Goal: Task Accomplishment & Management: Use online tool/utility

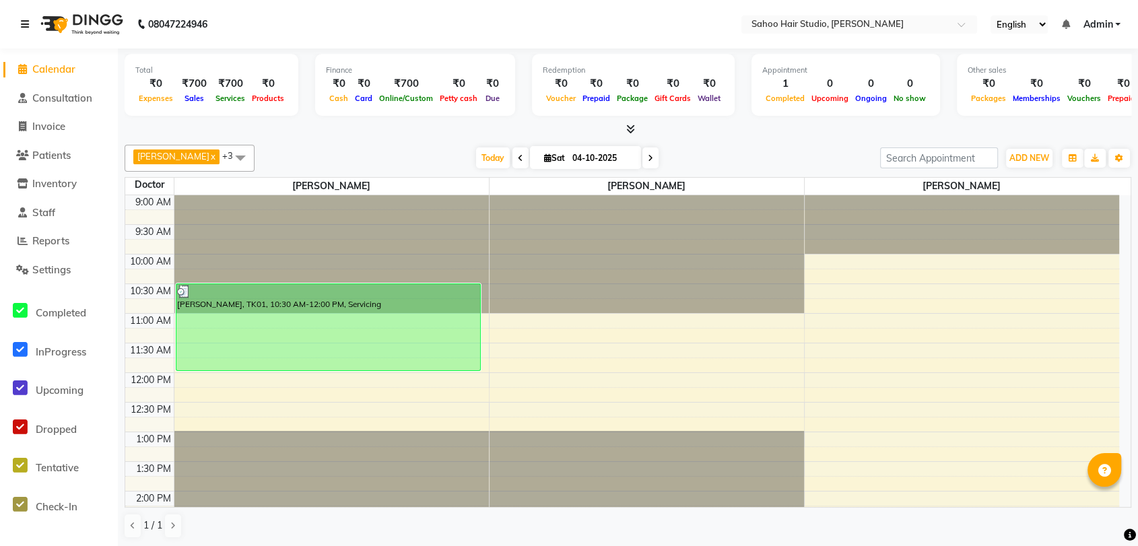
click at [24, 23] on icon at bounding box center [25, 24] width 8 height 9
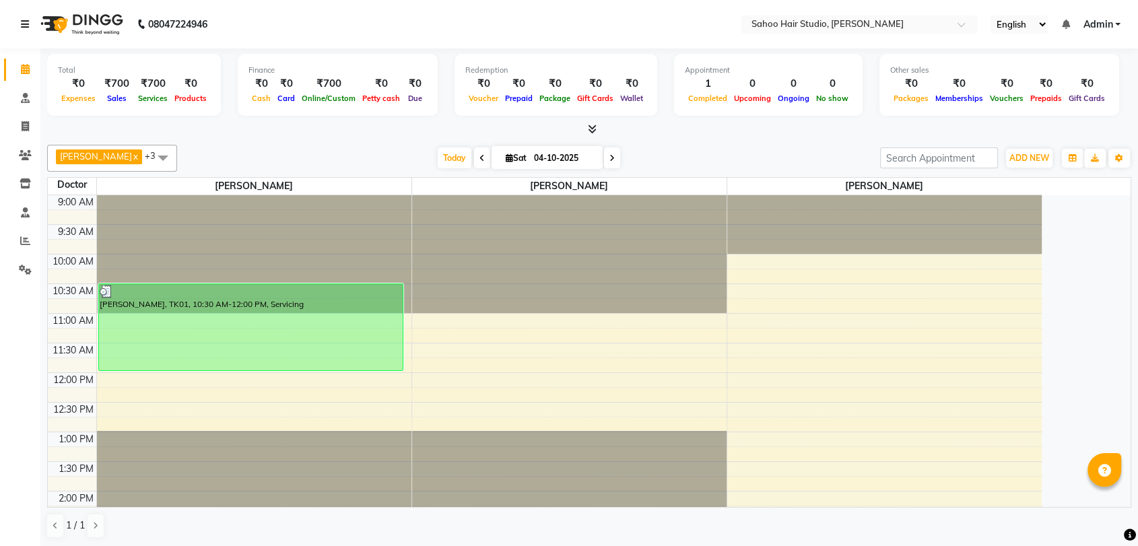
click at [24, 21] on icon at bounding box center [25, 24] width 8 height 9
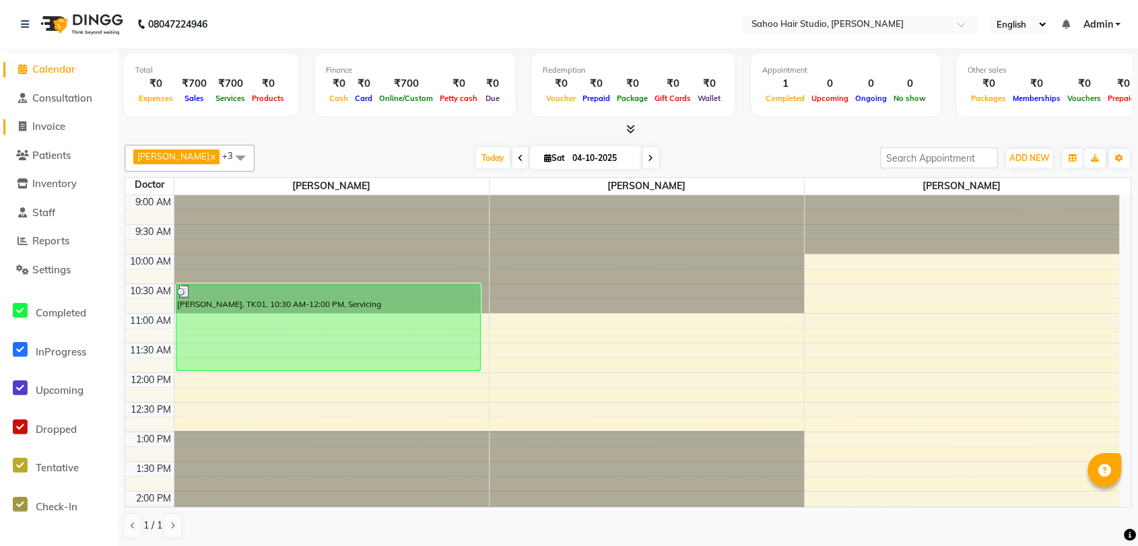
click at [70, 127] on link "Invoice" at bounding box center [58, 126] width 111 height 15
select select "service"
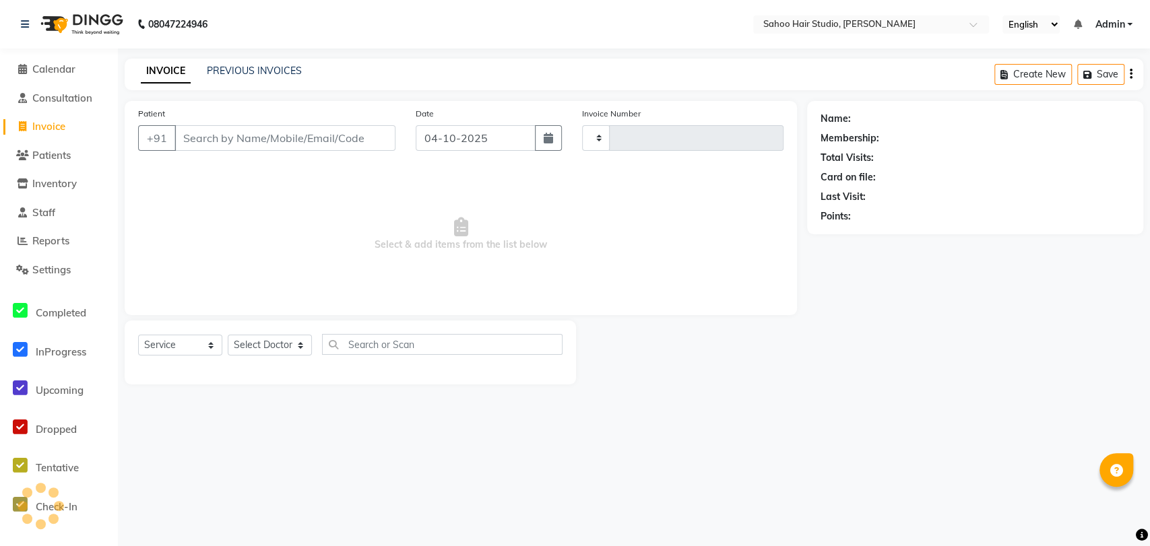
type input "0342"
select select "8465"
click at [225, 143] on input "Patient" at bounding box center [284, 138] width 221 height 26
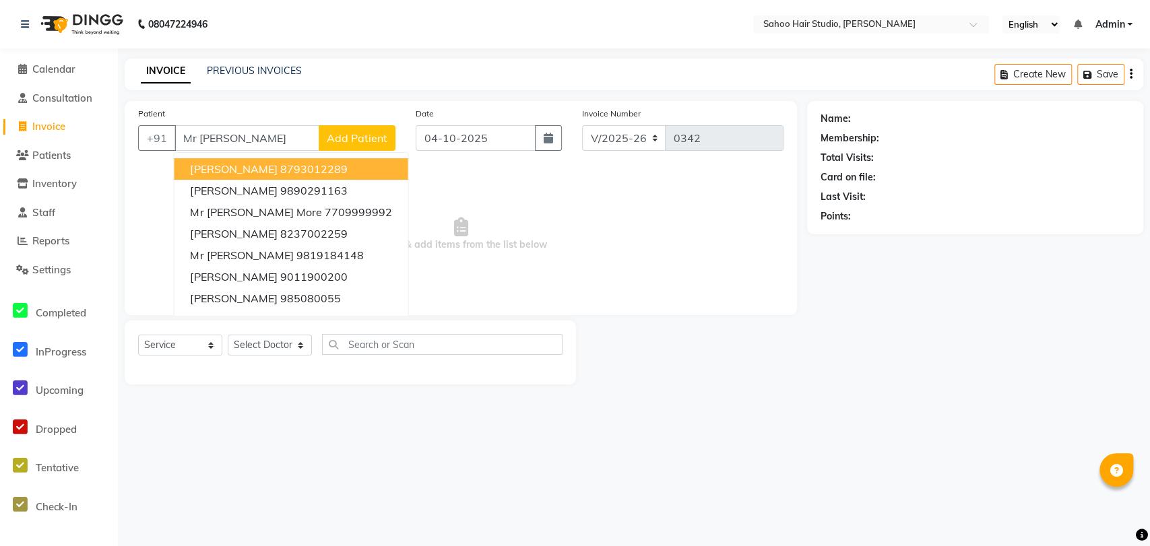
type input "Mr [PERSON_NAME]"
click at [343, 133] on span "Add Patient" at bounding box center [357, 137] width 61 height 13
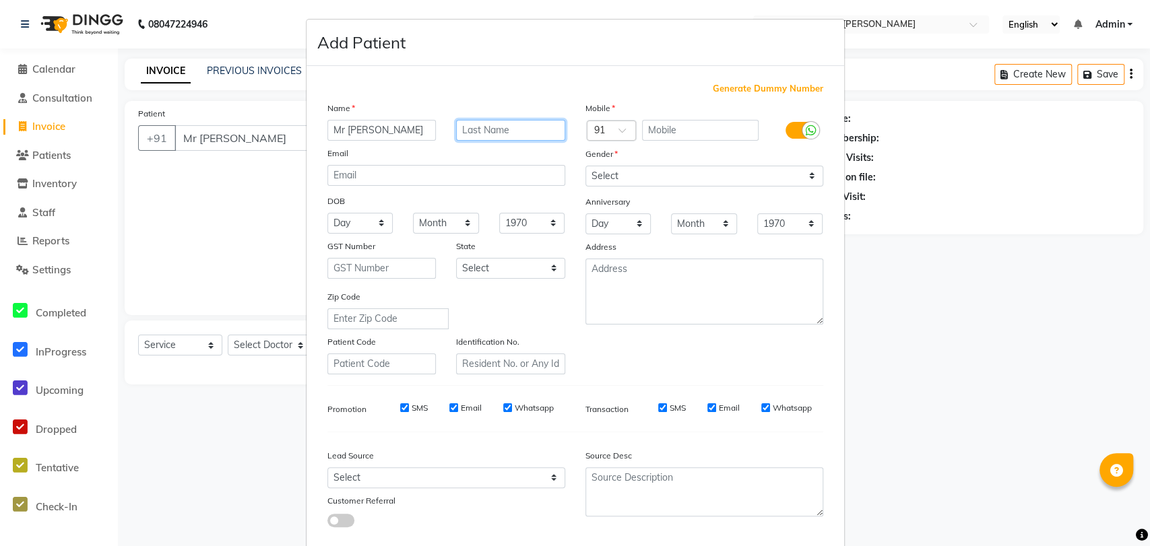
click at [467, 122] on input "text" at bounding box center [510, 130] width 109 height 21
type input "khirsagar"
click at [683, 134] on input "text" at bounding box center [700, 130] width 117 height 21
type input "9960060698"
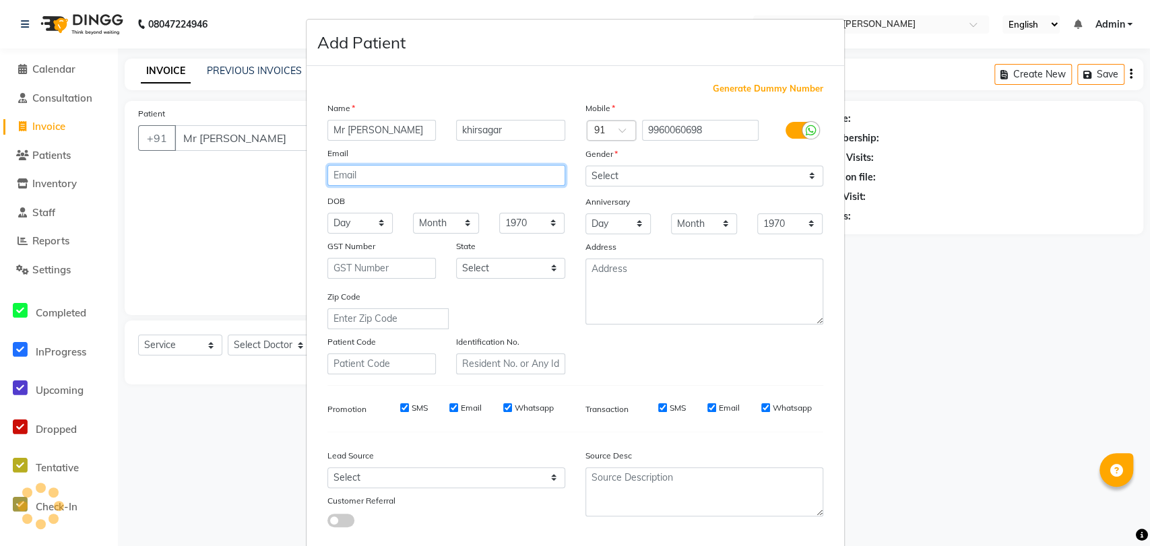
click at [440, 179] on input "email" at bounding box center [446, 175] width 238 height 21
type input "[DOMAIN_NAME][EMAIL_ADDRESS][DOMAIN_NAME]"
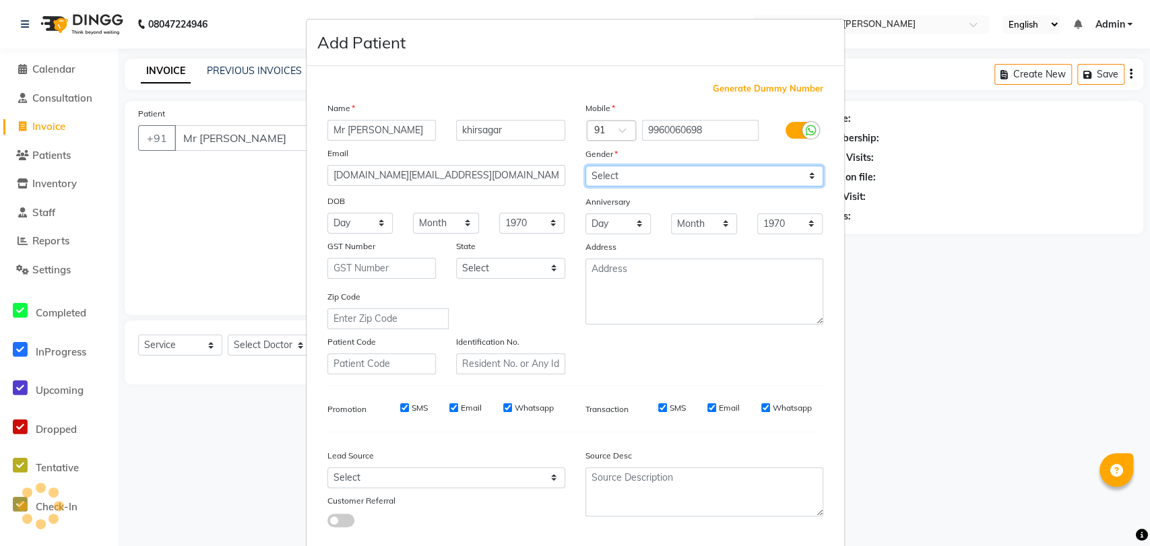
click at [614, 181] on select "Select [DEMOGRAPHIC_DATA] [DEMOGRAPHIC_DATA] Other Prefer Not To Say" at bounding box center [704, 176] width 238 height 21
select select "[DEMOGRAPHIC_DATA]"
click at [585, 166] on select "Select [DEMOGRAPHIC_DATA] [DEMOGRAPHIC_DATA] Other Prefer Not To Say" at bounding box center [704, 176] width 238 height 21
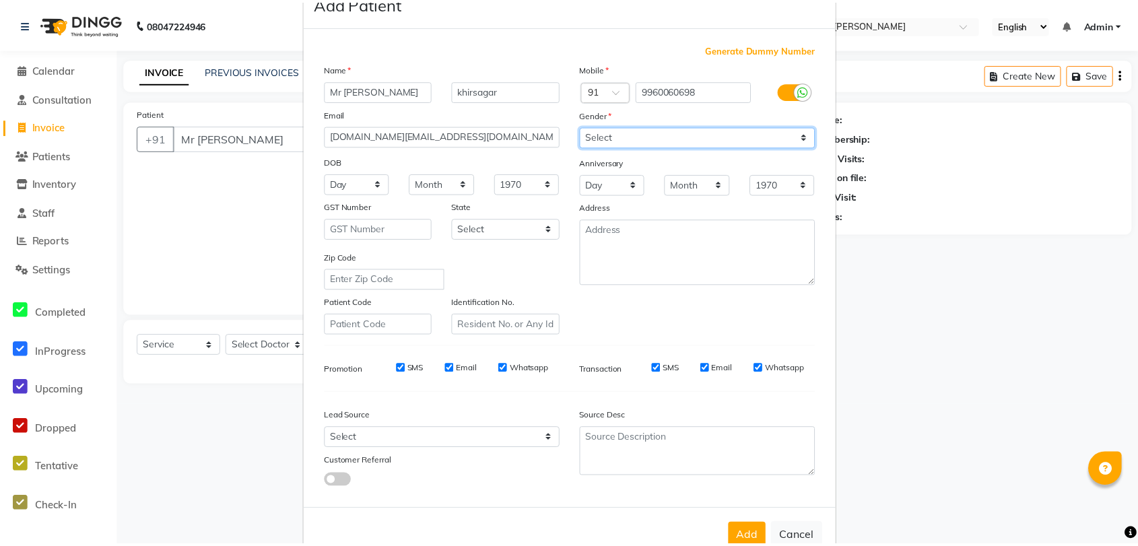
scroll to position [73, 0]
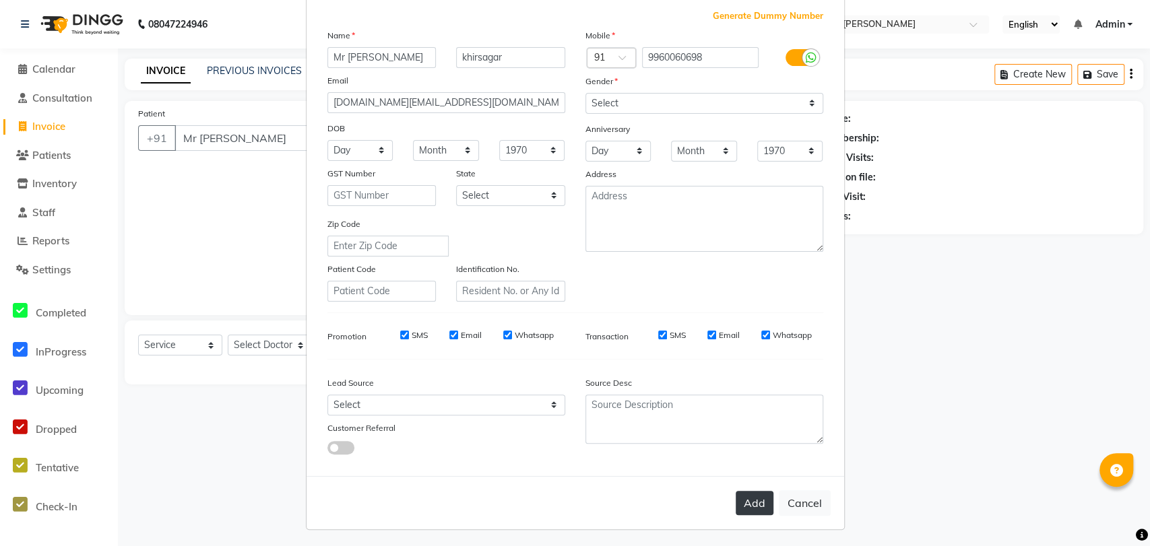
click at [742, 503] on button "Add" at bounding box center [755, 503] width 38 height 24
type input "9960060698"
select select
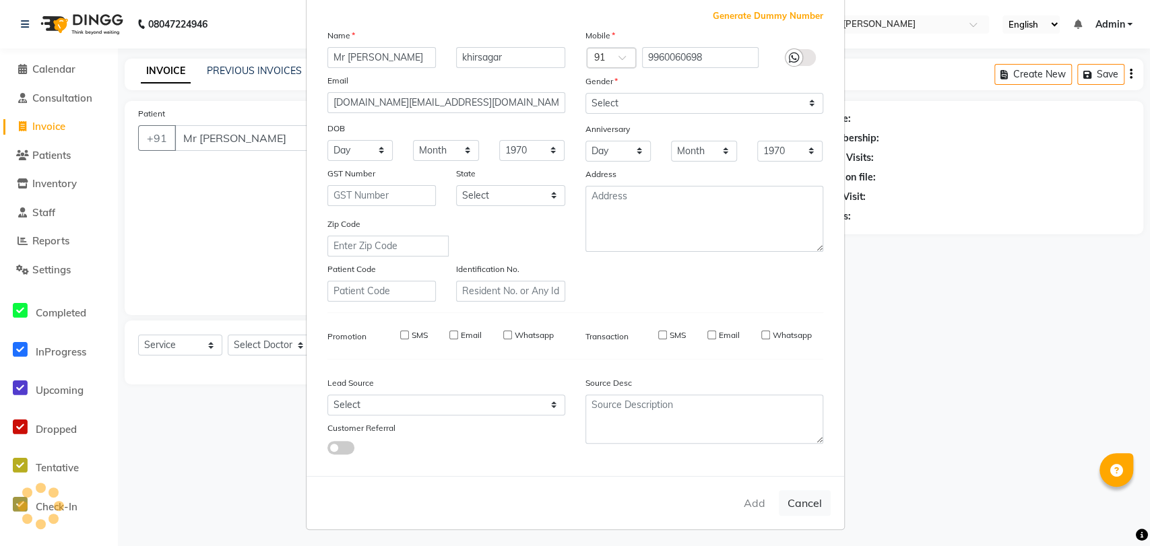
select select
checkbox input "false"
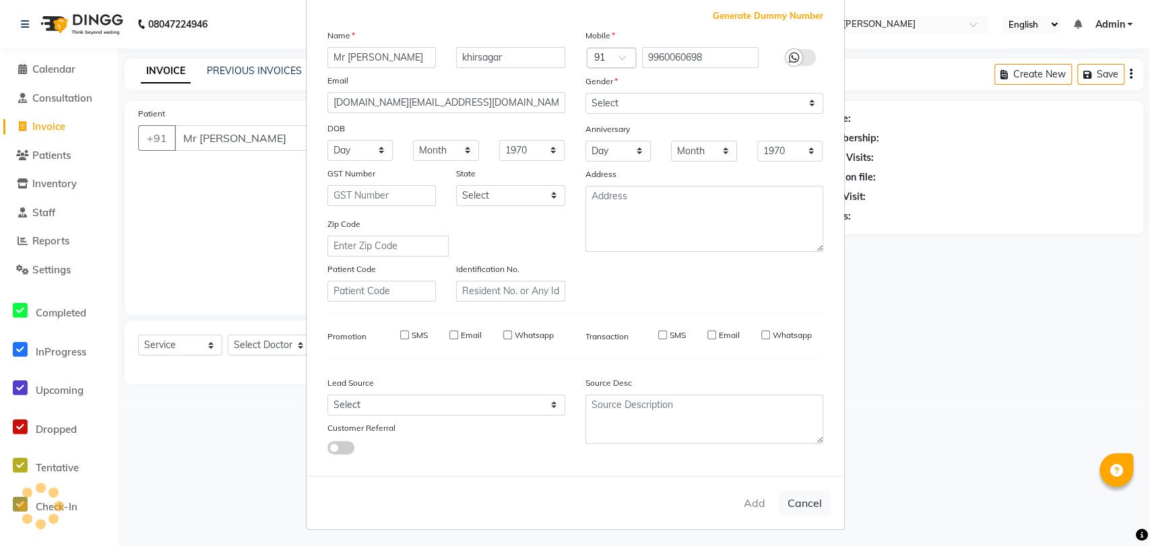
checkbox input "false"
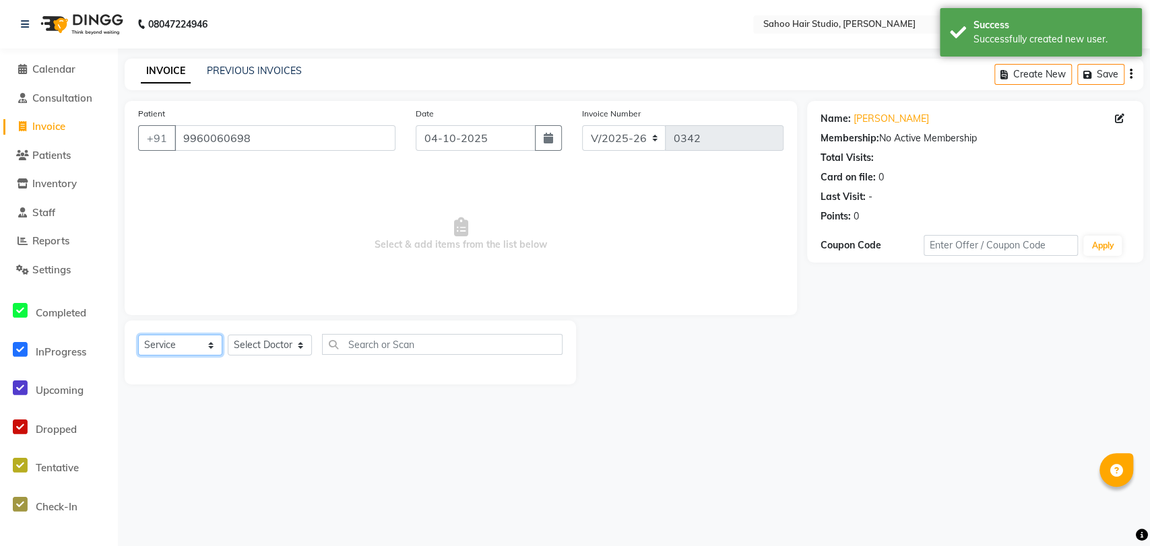
click at [197, 346] on select "Select Service Product Membership Package Voucher Prepaid Gift Card" at bounding box center [180, 345] width 84 height 21
select select "product"
click at [138, 335] on select "Select Service Product Membership Package Voucher Prepaid Gift Card" at bounding box center [180, 345] width 84 height 21
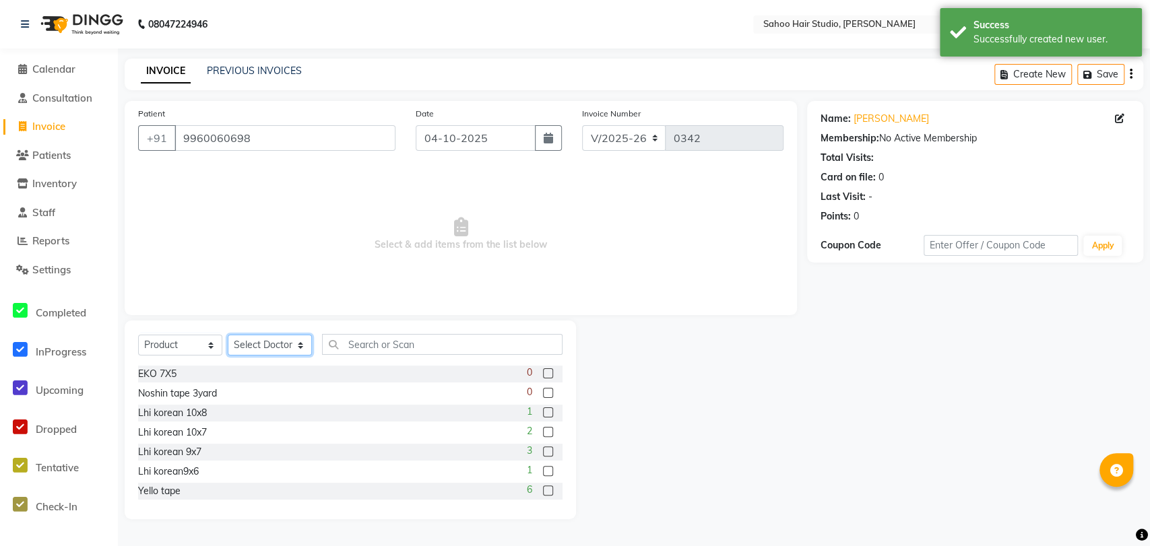
drag, startPoint x: 254, startPoint y: 349, endPoint x: 259, endPoint y: 354, distance: 7.2
click at [255, 349] on select "Select Doctor [PERSON_NAME] [PERSON_NAME] [PERSON_NAME]" at bounding box center [270, 345] width 84 height 21
select select "82639"
click at [228, 335] on select "Select Doctor [PERSON_NAME] [PERSON_NAME] [PERSON_NAME]" at bounding box center [270, 345] width 84 height 21
click at [377, 337] on input "text" at bounding box center [442, 344] width 240 height 21
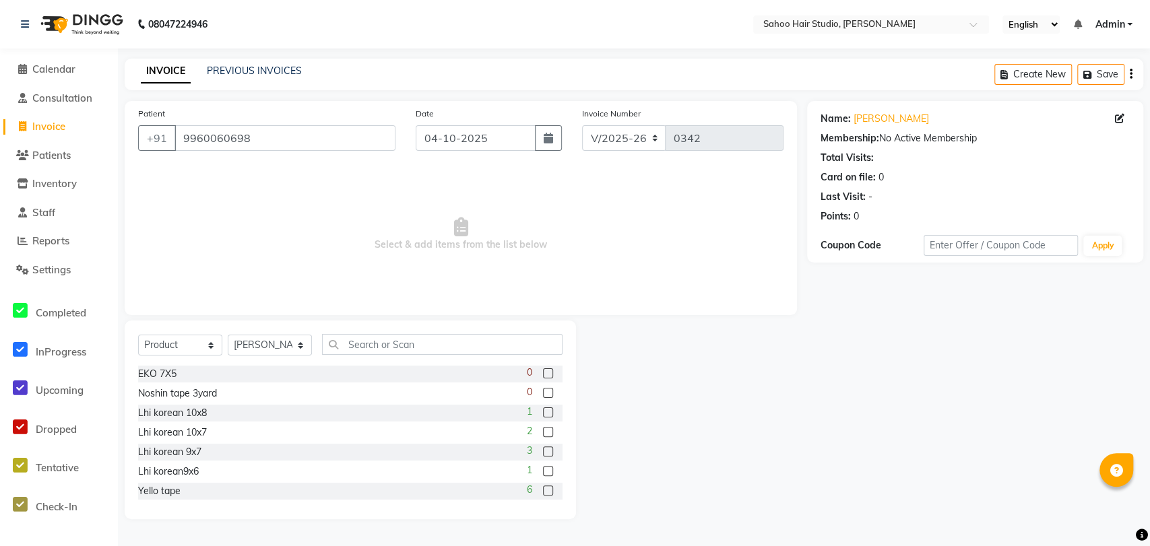
click at [543, 427] on label at bounding box center [548, 432] width 10 height 10
click at [543, 428] on input "checkbox" at bounding box center [547, 432] width 9 height 9
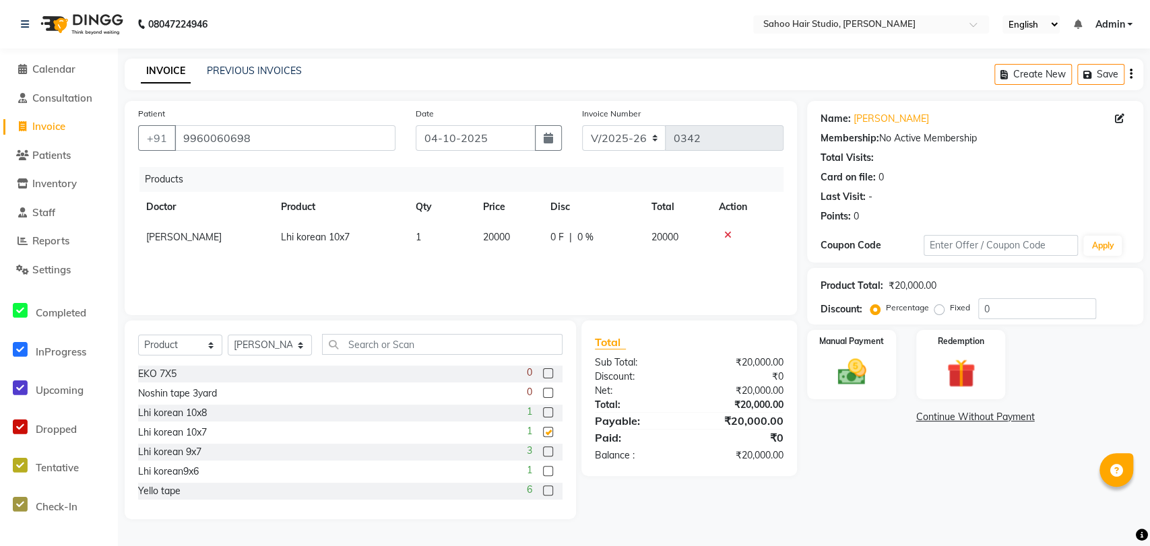
checkbox input "false"
click at [488, 234] on span "20000" at bounding box center [496, 237] width 27 height 12
select select "82639"
click at [500, 240] on input "20000" at bounding box center [508, 240] width 51 height 21
type input "12000"
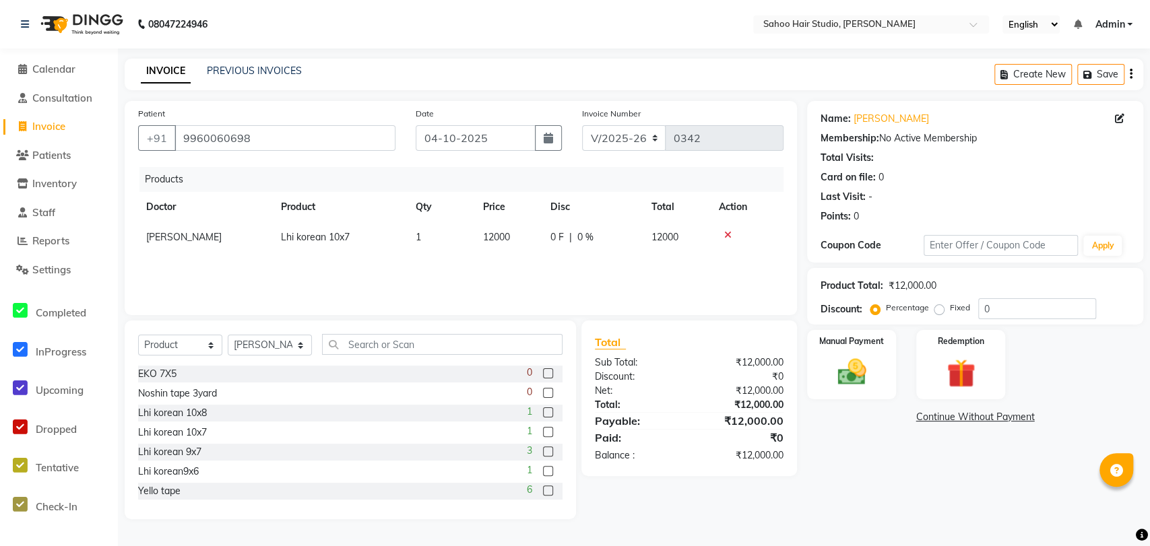
click at [595, 265] on div "Products Doctor Product Qty Price Disc Total Action [PERSON_NAME] Lhi korean 10…" at bounding box center [460, 234] width 645 height 135
click at [378, 347] on input "text" at bounding box center [442, 344] width 240 height 21
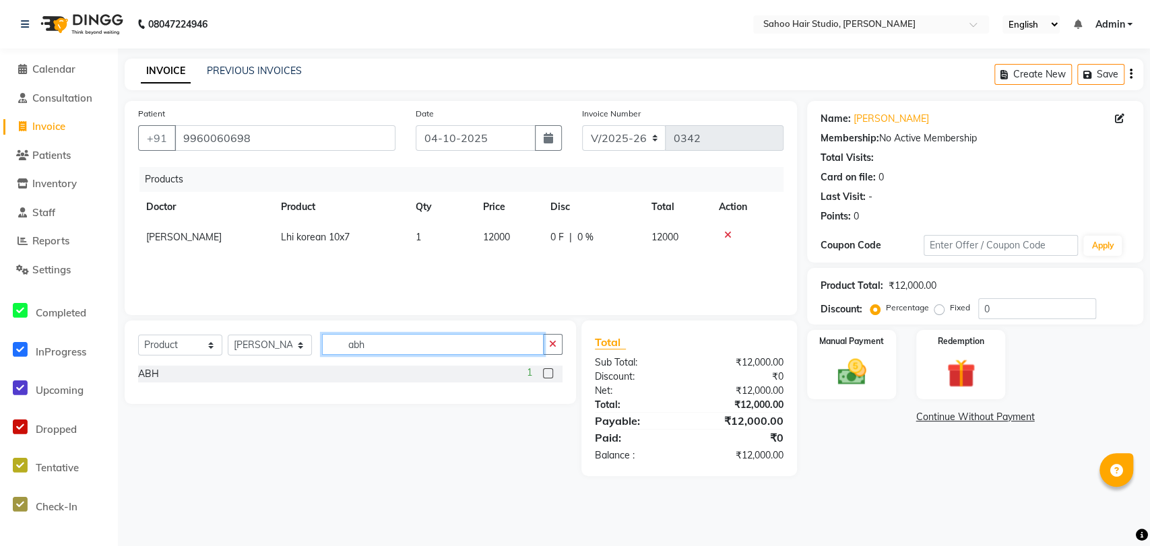
type input "abh"
click at [550, 373] on label at bounding box center [548, 373] width 10 height 10
click at [550, 373] on input "checkbox" at bounding box center [547, 374] width 9 height 9
checkbox input "false"
click at [476, 347] on input "abh" at bounding box center [433, 344] width 222 height 21
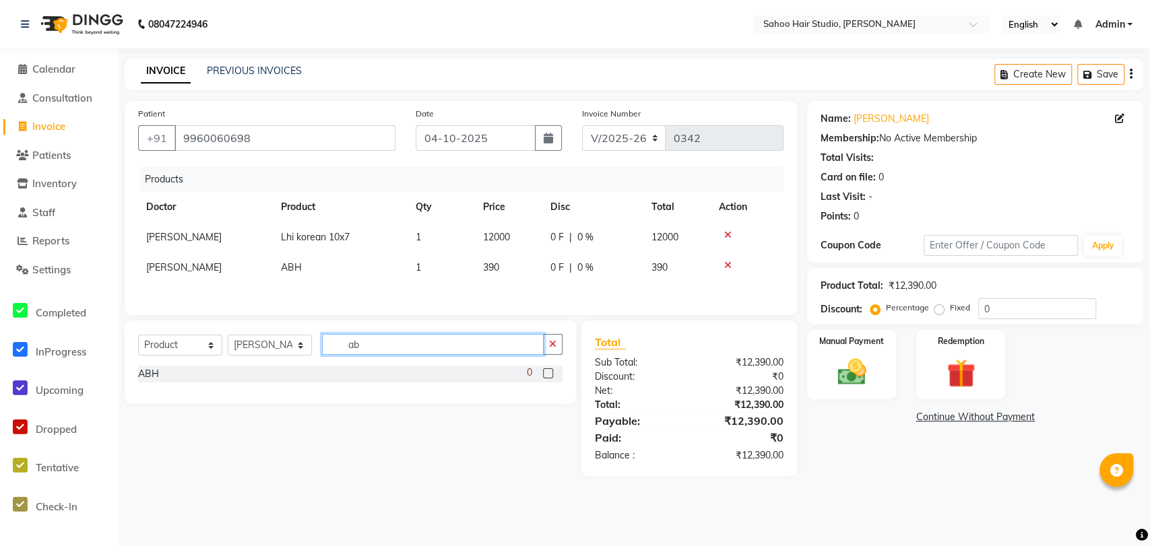
type input "a"
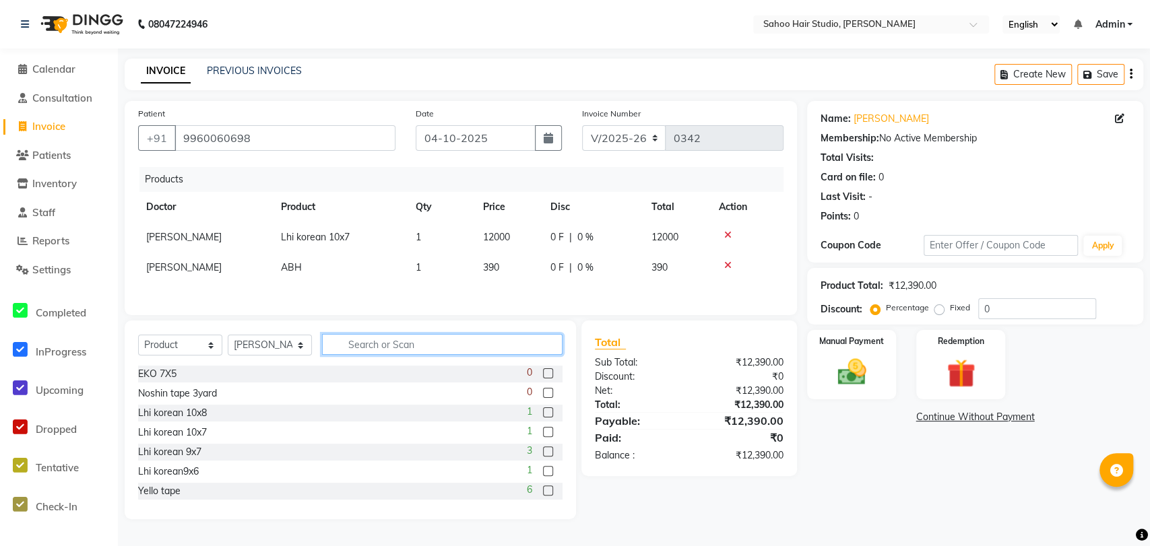
click at [476, 347] on input "text" at bounding box center [442, 344] width 240 height 21
type input "b"
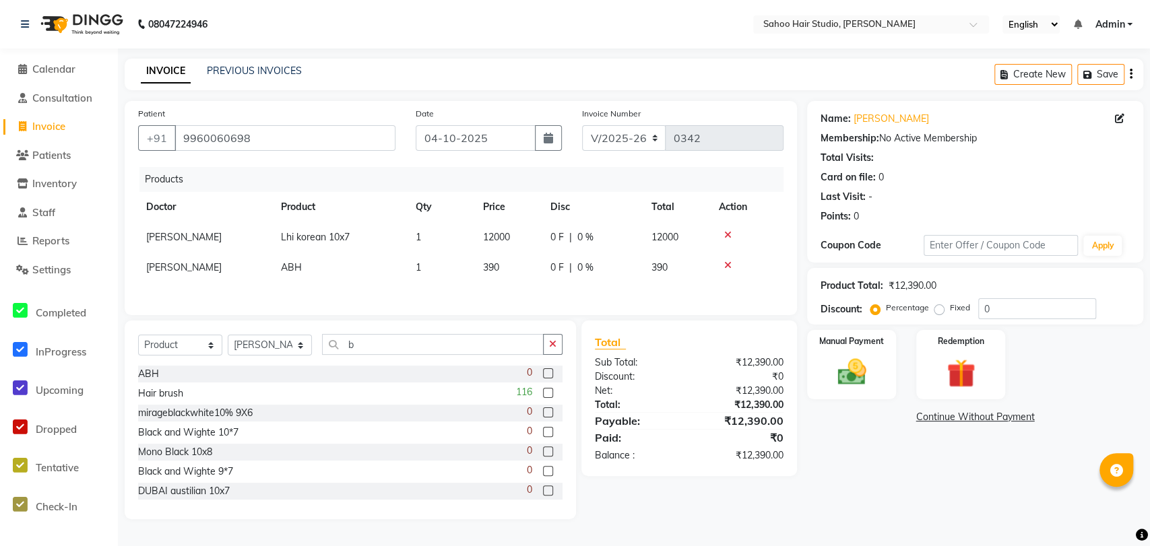
click at [543, 393] on label at bounding box center [548, 393] width 10 height 10
click at [543, 393] on input "checkbox" at bounding box center [547, 393] width 9 height 9
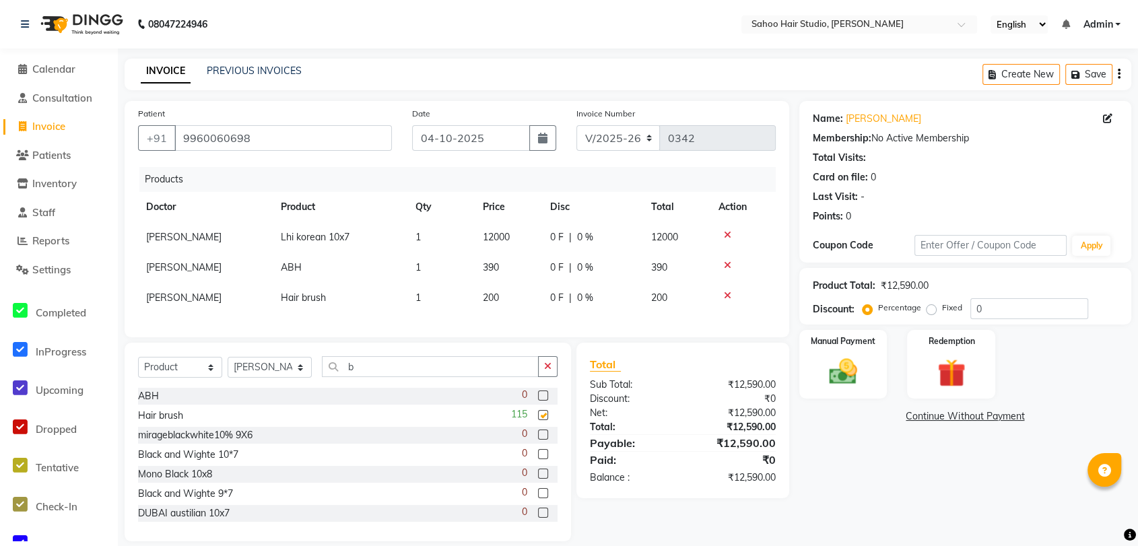
checkbox input "false"
click at [439, 377] on input "b" at bounding box center [430, 366] width 217 height 21
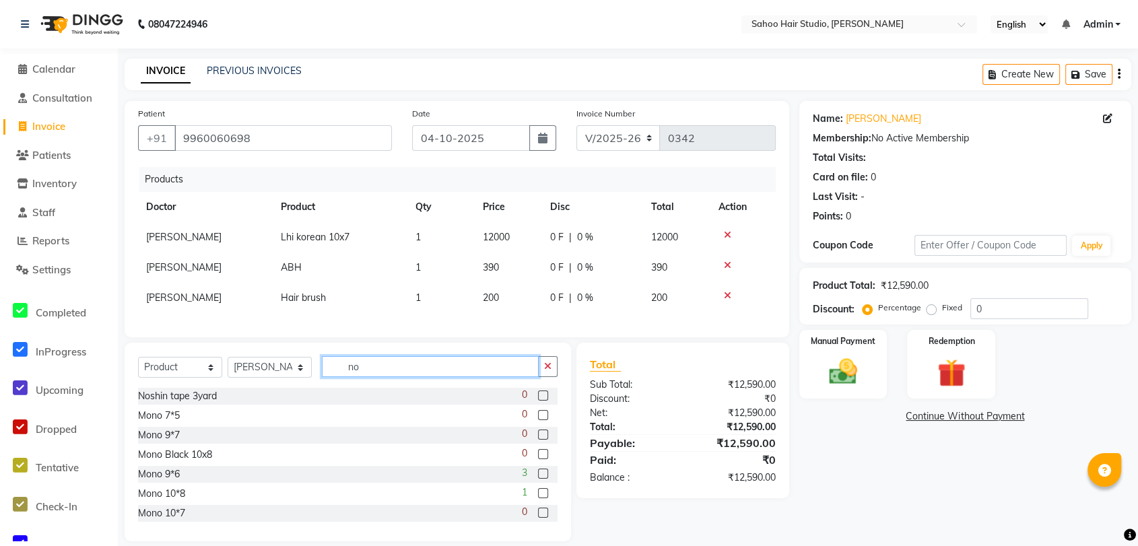
type input "no"
click at [538, 401] on label at bounding box center [543, 396] width 10 height 10
click at [538, 401] on input "checkbox" at bounding box center [542, 396] width 9 height 9
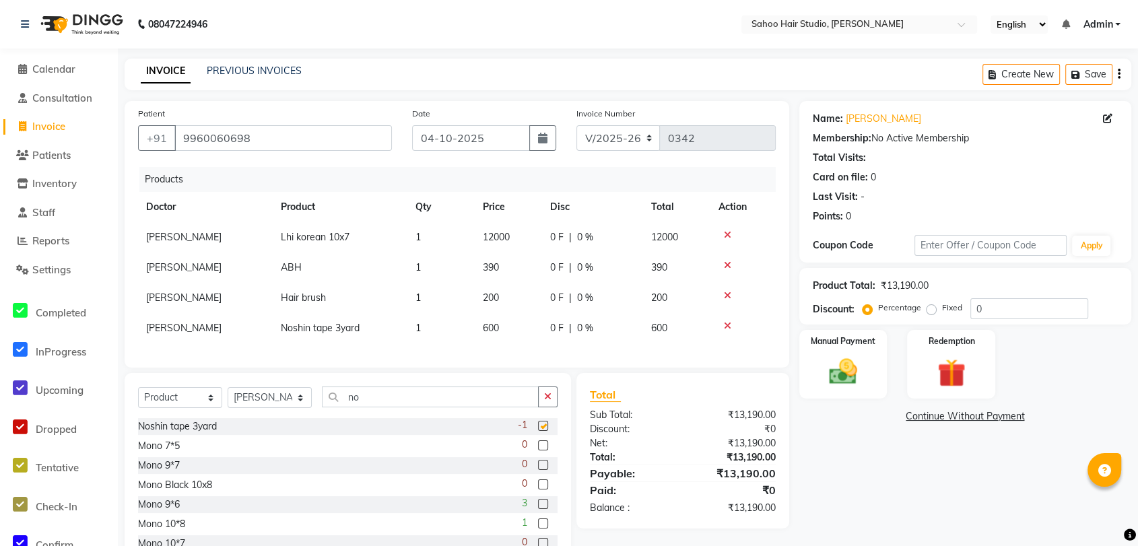
checkbox input "false"
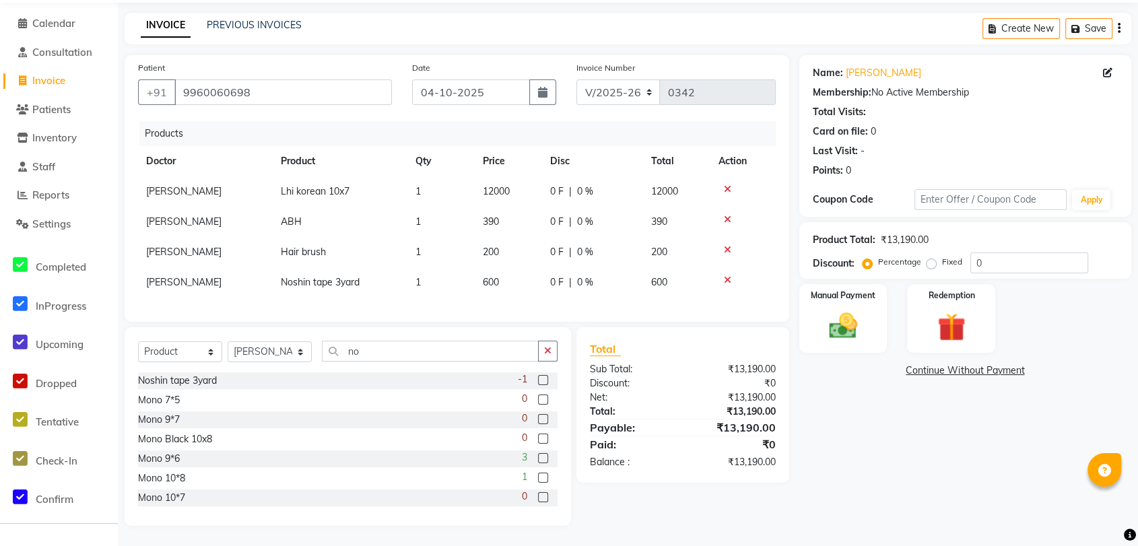
scroll to position [57, 0]
click at [492, 276] on span "600" at bounding box center [491, 282] width 16 height 12
select select "82639"
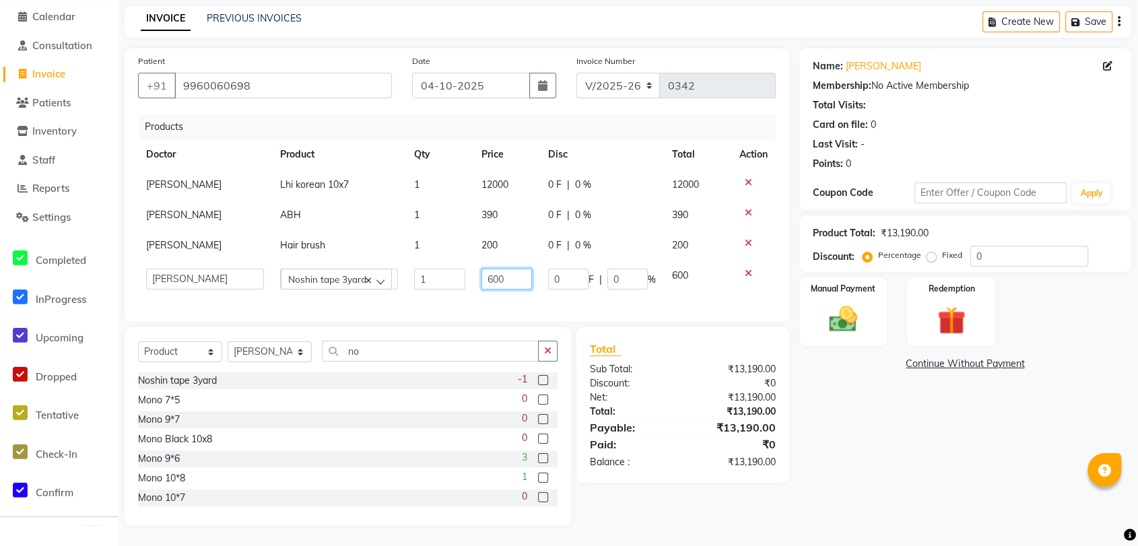
click at [492, 272] on input "600" at bounding box center [507, 279] width 51 height 21
type input "500"
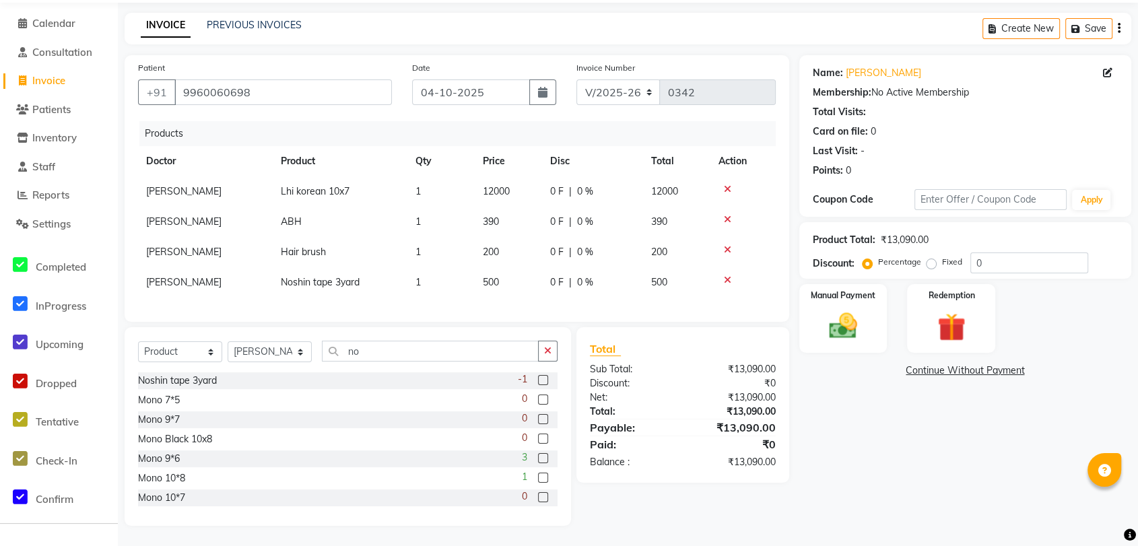
click at [873, 422] on div "Name: [PERSON_NAME] Membership: No Active Membership Total Visits: Card on file…" at bounding box center [971, 290] width 342 height 471
click at [494, 216] on span "390" at bounding box center [491, 222] width 16 height 12
select select "82639"
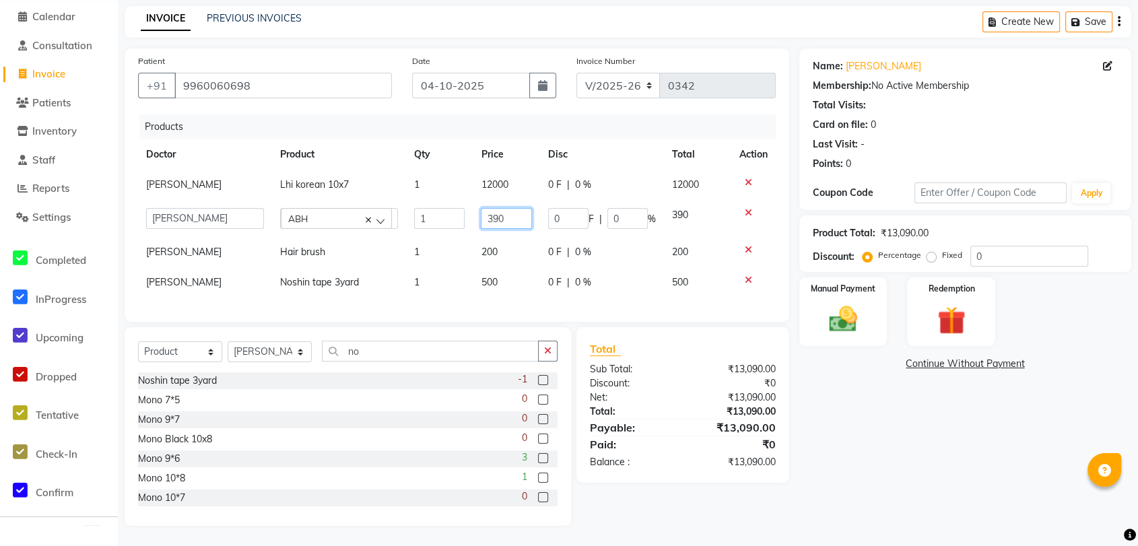
click at [496, 210] on input "390" at bounding box center [506, 218] width 51 height 21
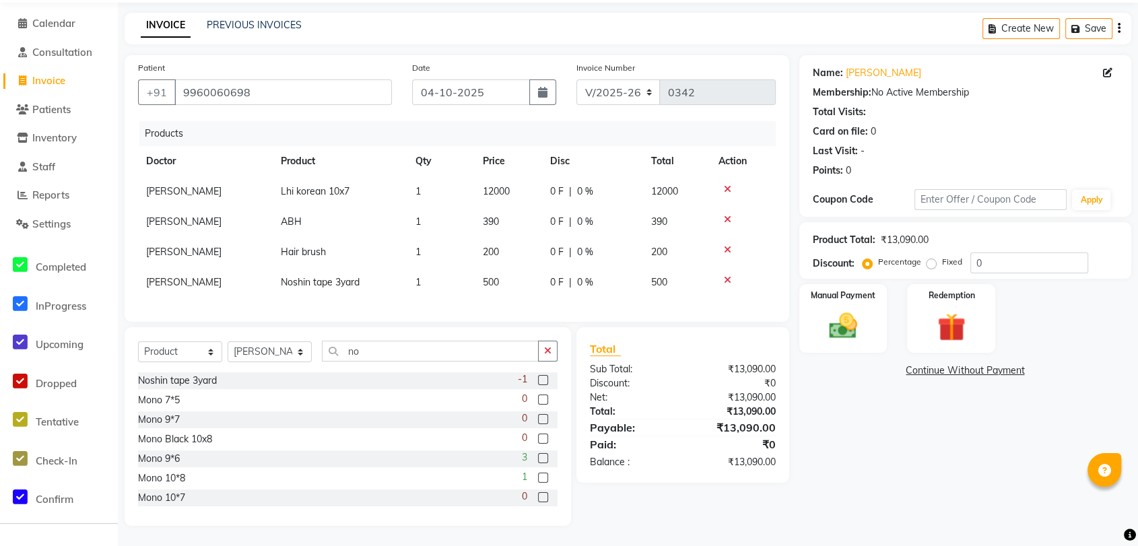
click at [804, 350] on div "Name: [PERSON_NAME] Membership: No Active Membership Total Visits: Card on file…" at bounding box center [971, 290] width 342 height 471
click at [829, 430] on div "Name: [PERSON_NAME] Membership: No Active Membership Total Visits: Card on file…" at bounding box center [971, 290] width 342 height 471
click at [497, 185] on span "12000" at bounding box center [496, 191] width 27 height 12
select select "82639"
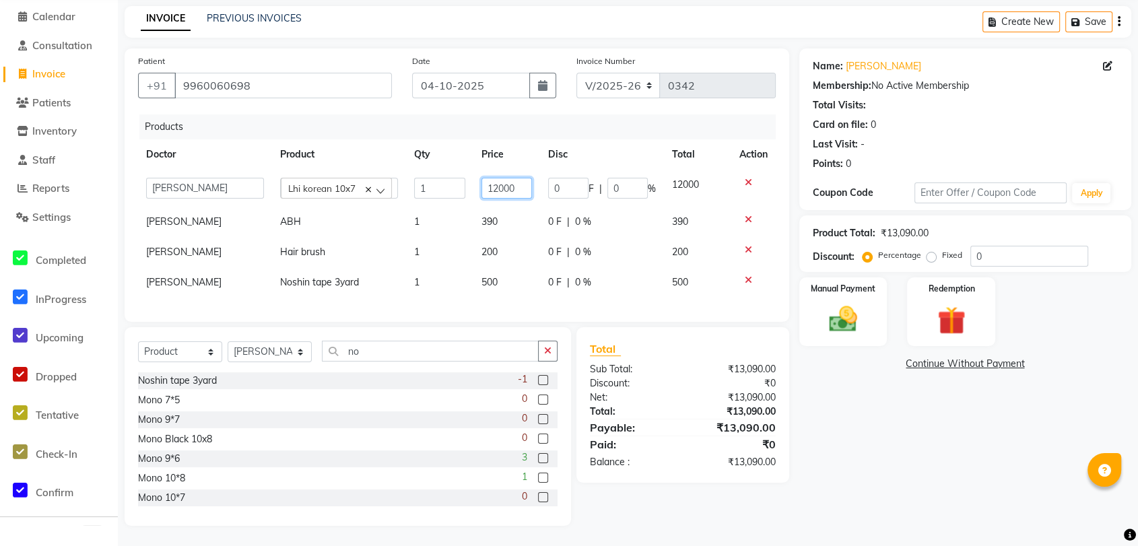
click at [503, 185] on input "12000" at bounding box center [507, 188] width 51 height 21
type input "11500"
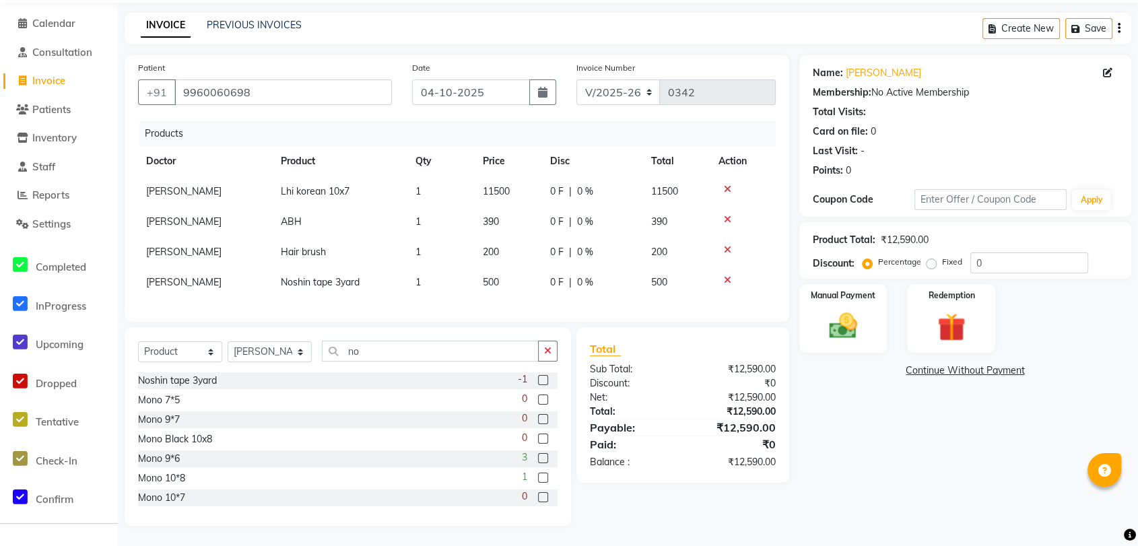
click at [882, 411] on div "Name: [PERSON_NAME] Membership: No Active Membership Total Visits: Card on file…" at bounding box center [971, 290] width 342 height 471
click at [494, 216] on span "390" at bounding box center [491, 222] width 16 height 12
select select "82639"
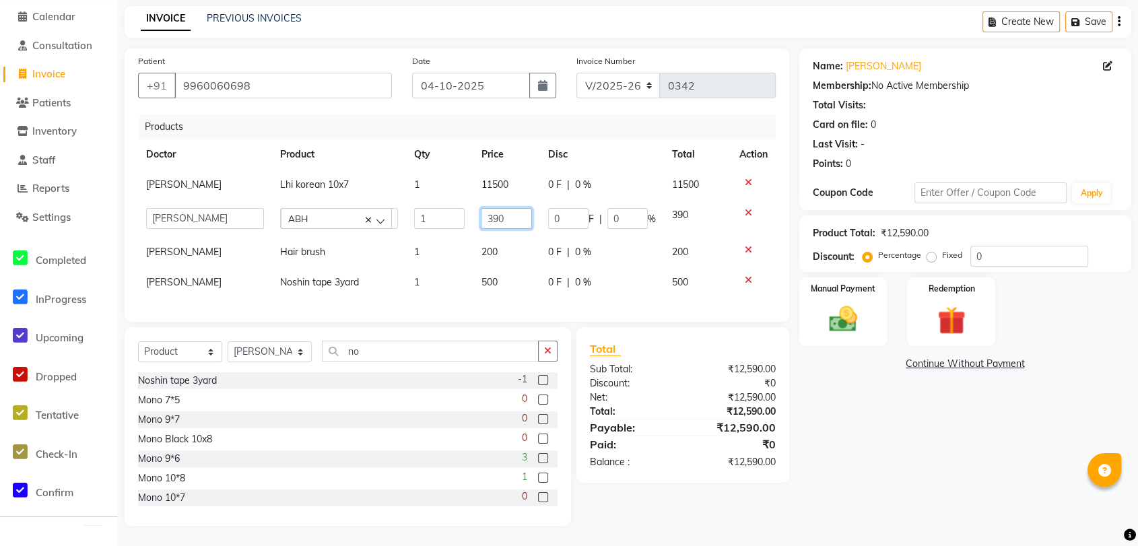
click at [500, 210] on input "390" at bounding box center [506, 218] width 51 height 21
type input "300"
click at [878, 397] on div "Name: [PERSON_NAME] Membership: No Active Membership Total Visits: Card on file…" at bounding box center [971, 288] width 342 height 478
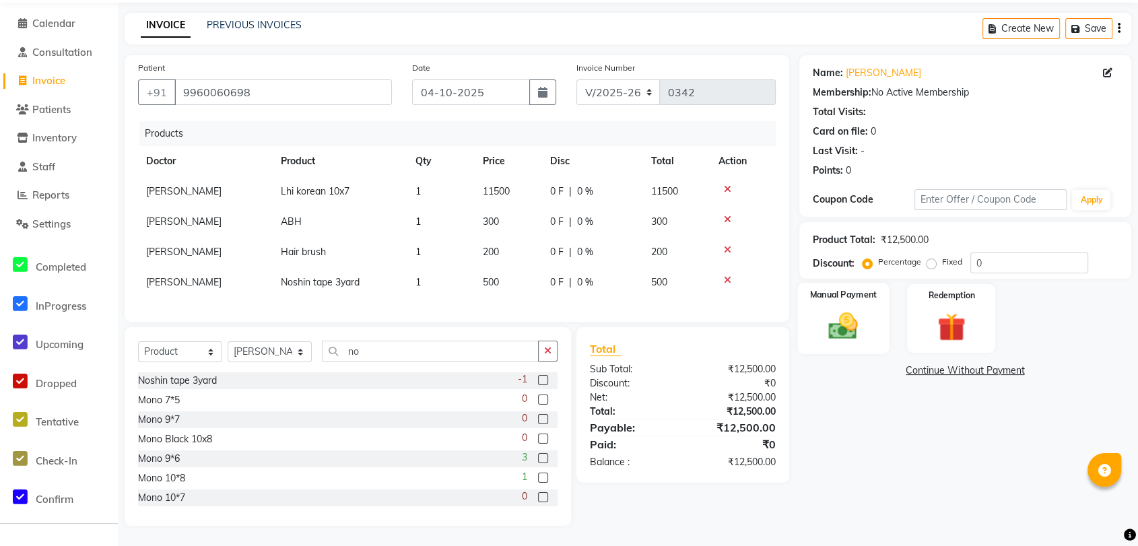
click at [838, 321] on img at bounding box center [844, 326] width 48 height 34
click at [975, 364] on span "ONLINE" at bounding box center [977, 371] width 35 height 15
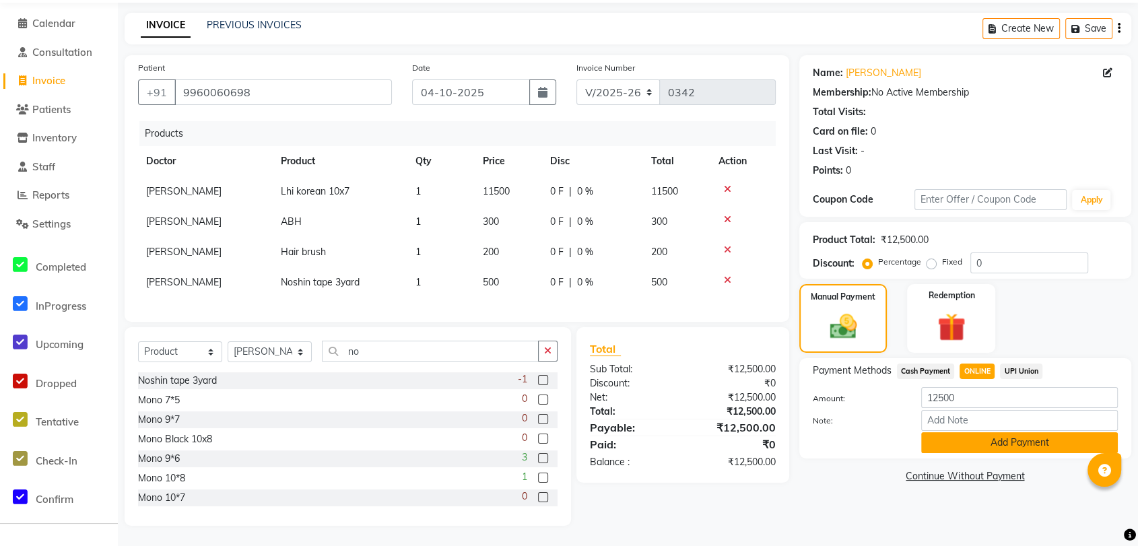
click at [954, 432] on button "Add Payment" at bounding box center [1020, 442] width 197 height 21
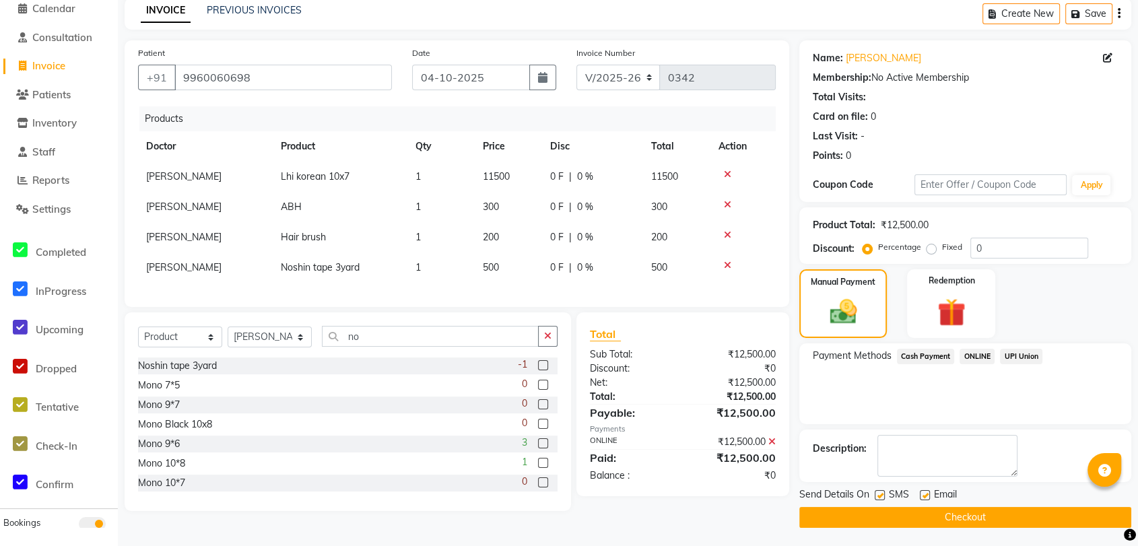
scroll to position [62, 0]
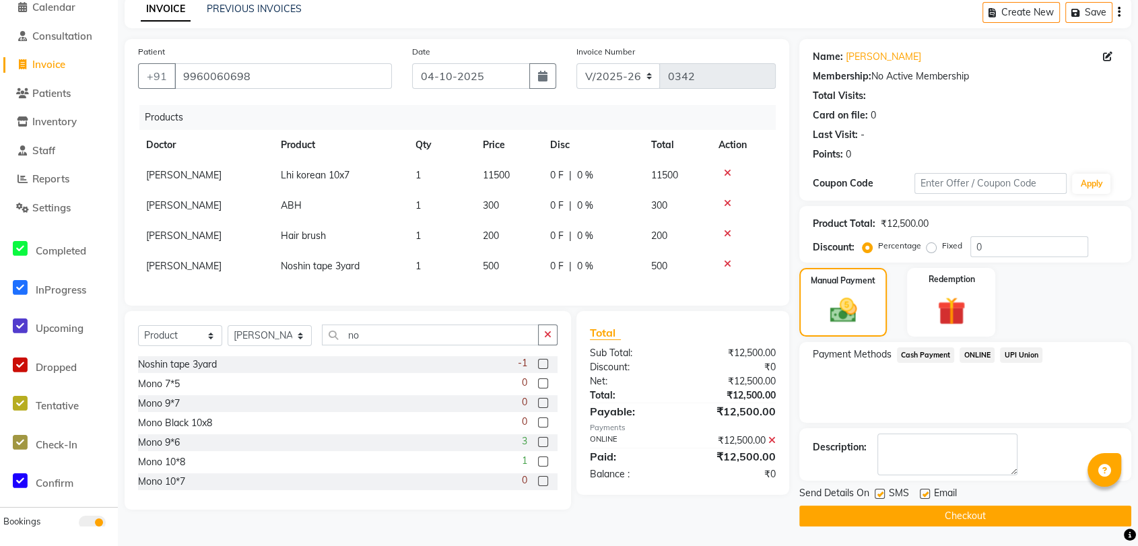
click at [880, 509] on button "Checkout" at bounding box center [966, 516] width 332 height 21
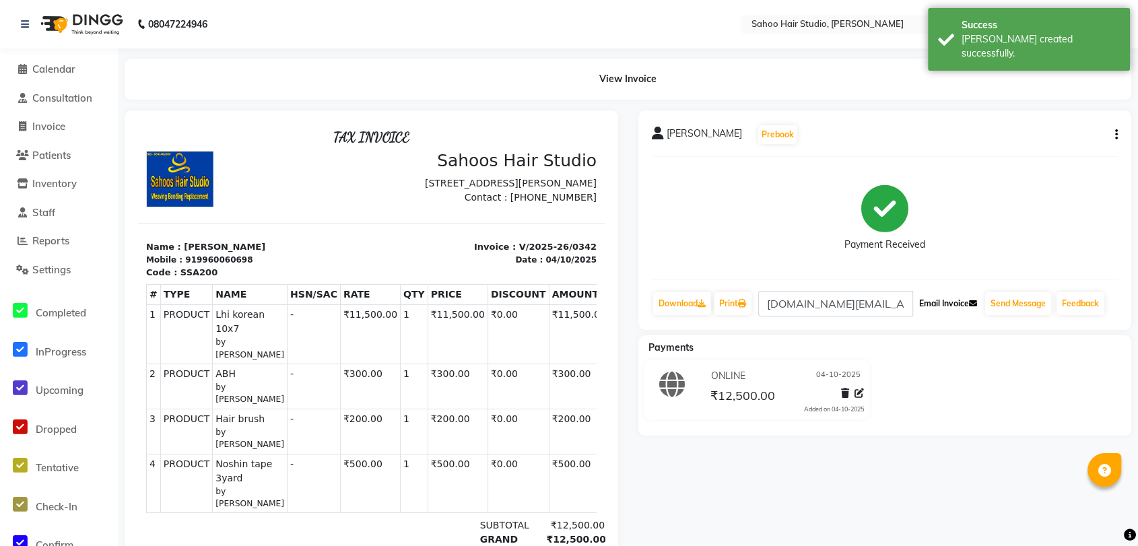
click at [933, 300] on button "Email Invoice" at bounding box center [948, 303] width 69 height 23
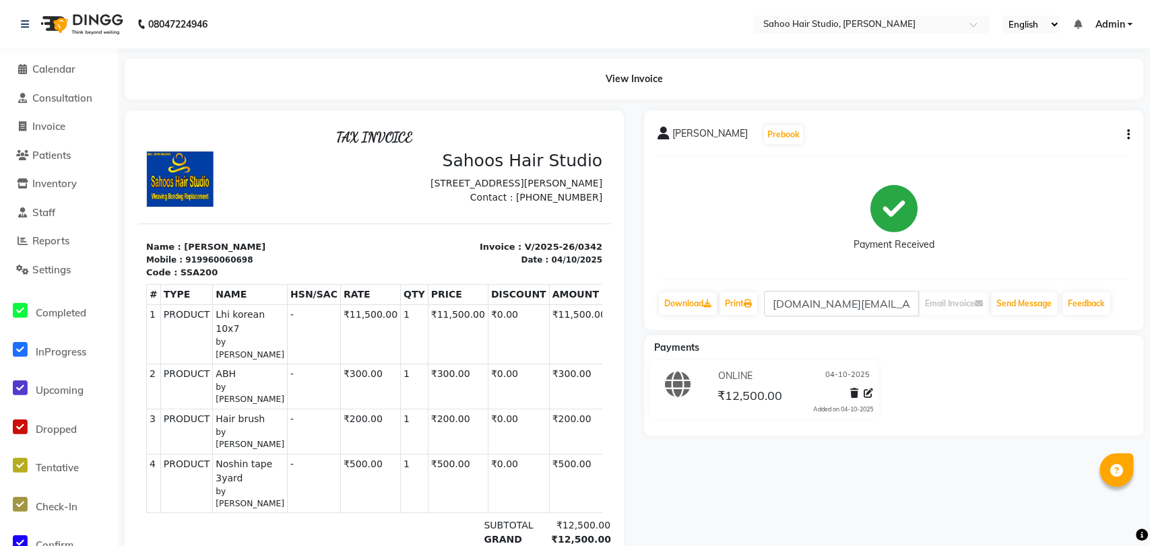
select select "8465"
select select "service"
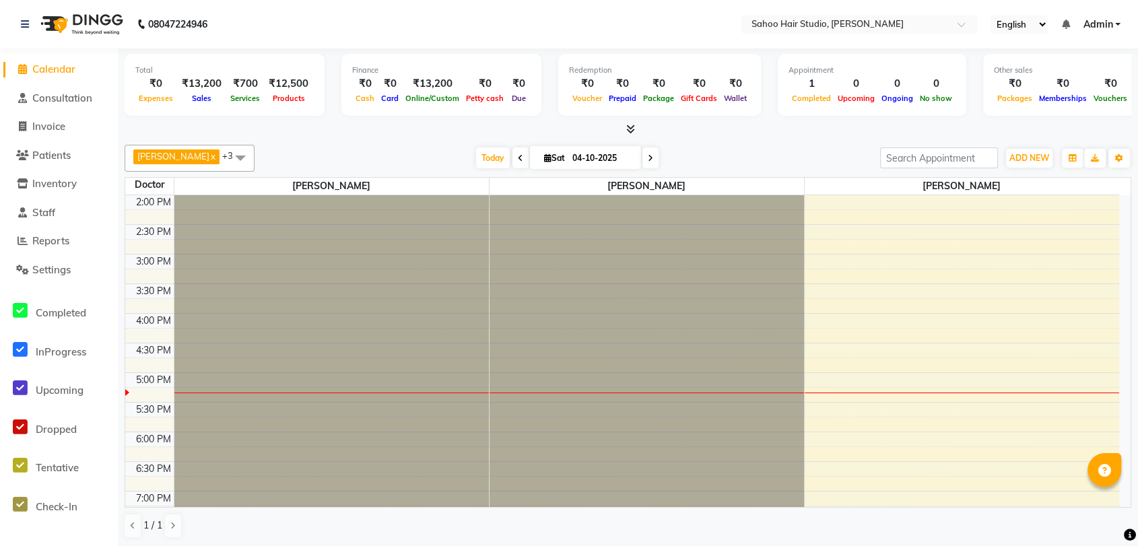
scroll to position [320, 0]
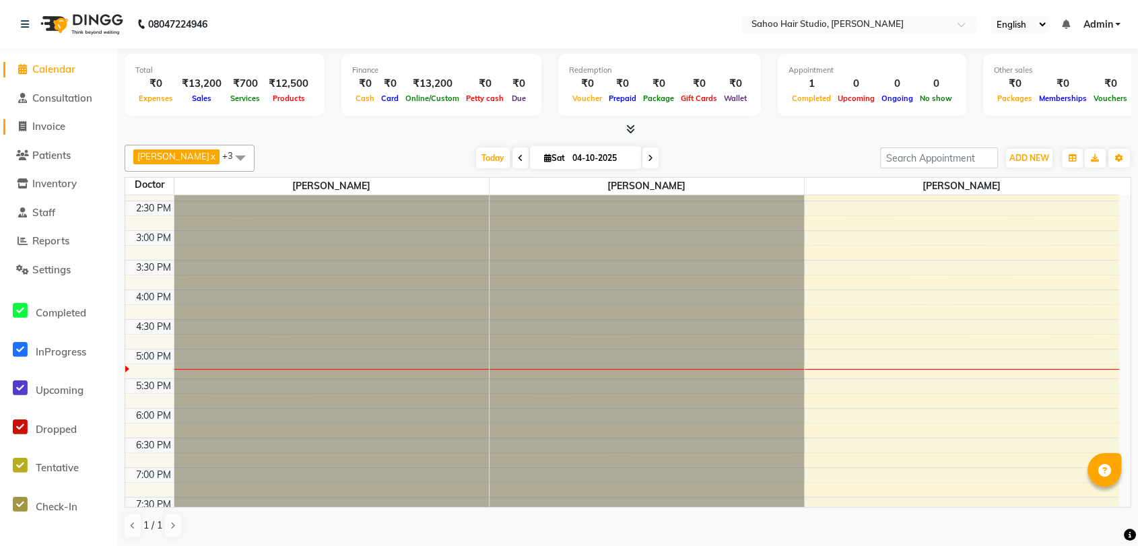
click at [52, 131] on link "Invoice" at bounding box center [58, 126] width 111 height 15
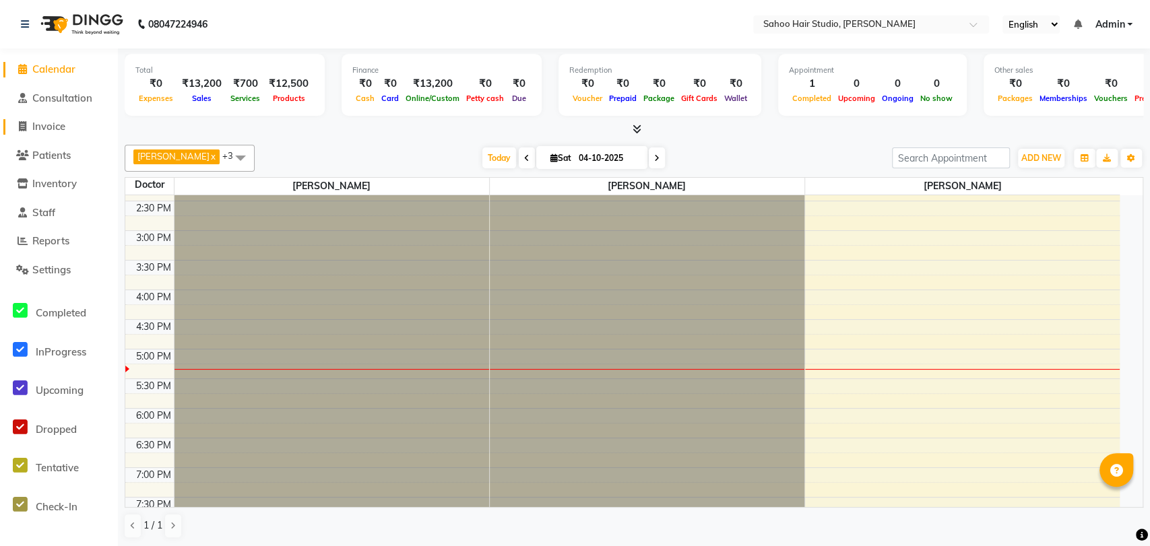
select select "8465"
select select "service"
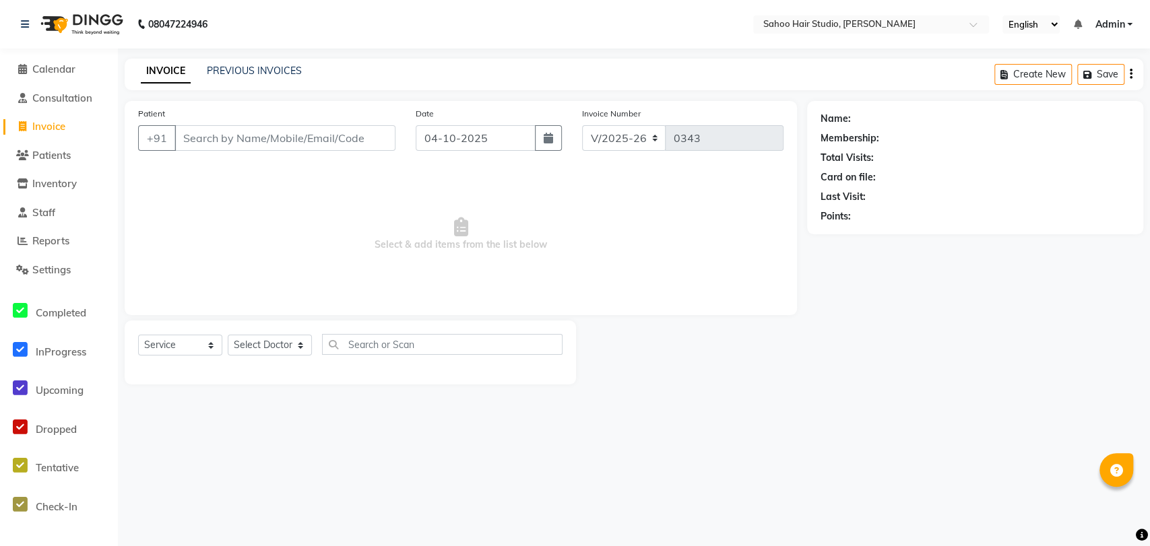
click at [223, 135] on input "Patient" at bounding box center [284, 138] width 221 height 26
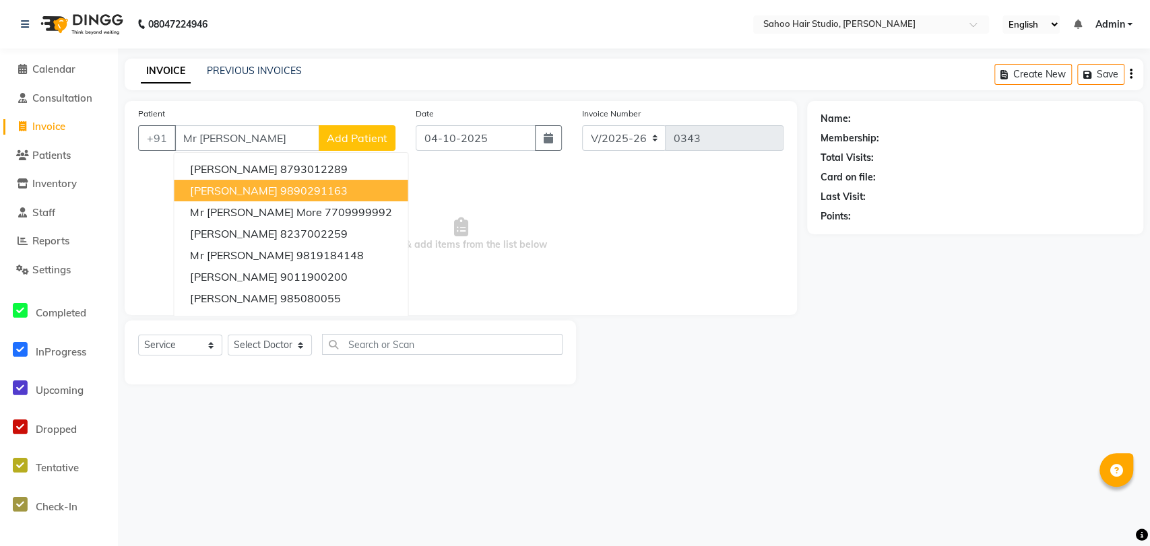
click at [264, 185] on span "[PERSON_NAME]" at bounding box center [233, 190] width 87 height 13
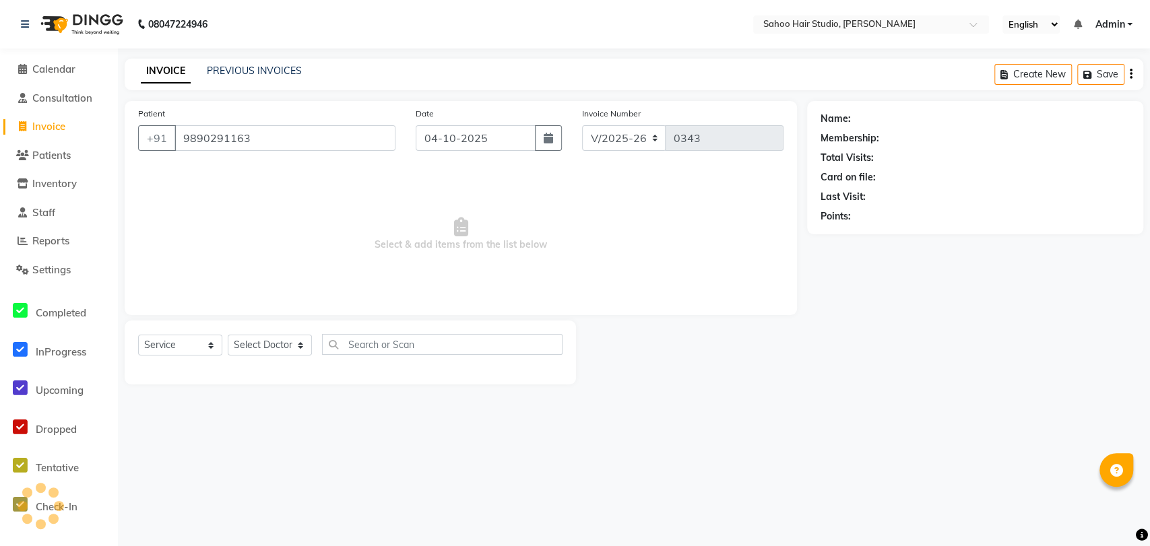
type input "9890291163"
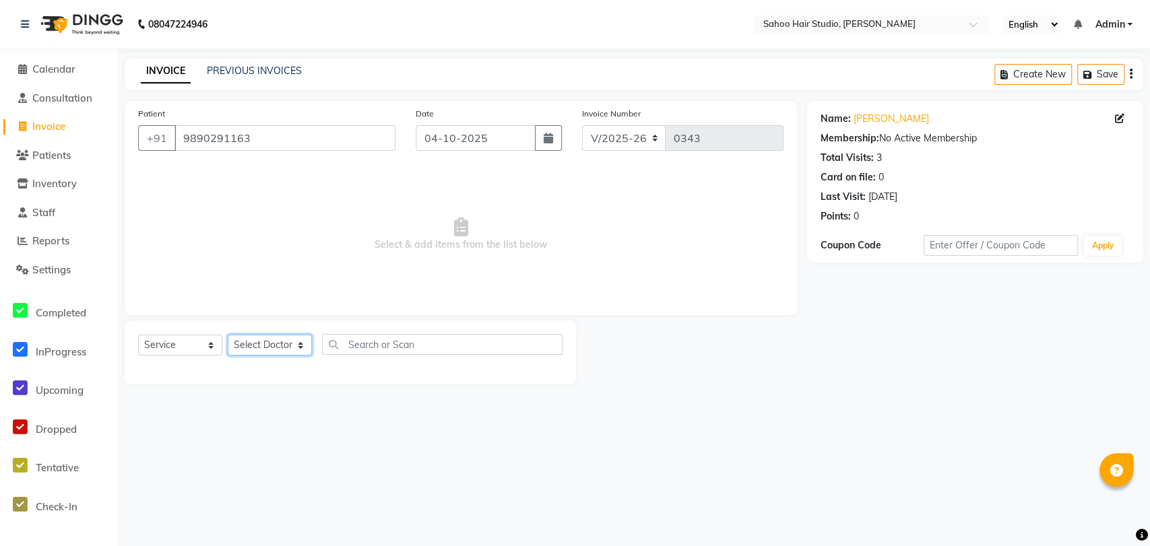
click at [282, 341] on select "Select Doctor [PERSON_NAME] [PERSON_NAME] [PERSON_NAME]" at bounding box center [270, 345] width 84 height 21
select select "82640"
click at [228, 335] on select "Select Doctor [PERSON_NAME] [PERSON_NAME] [PERSON_NAME]" at bounding box center [270, 345] width 84 height 21
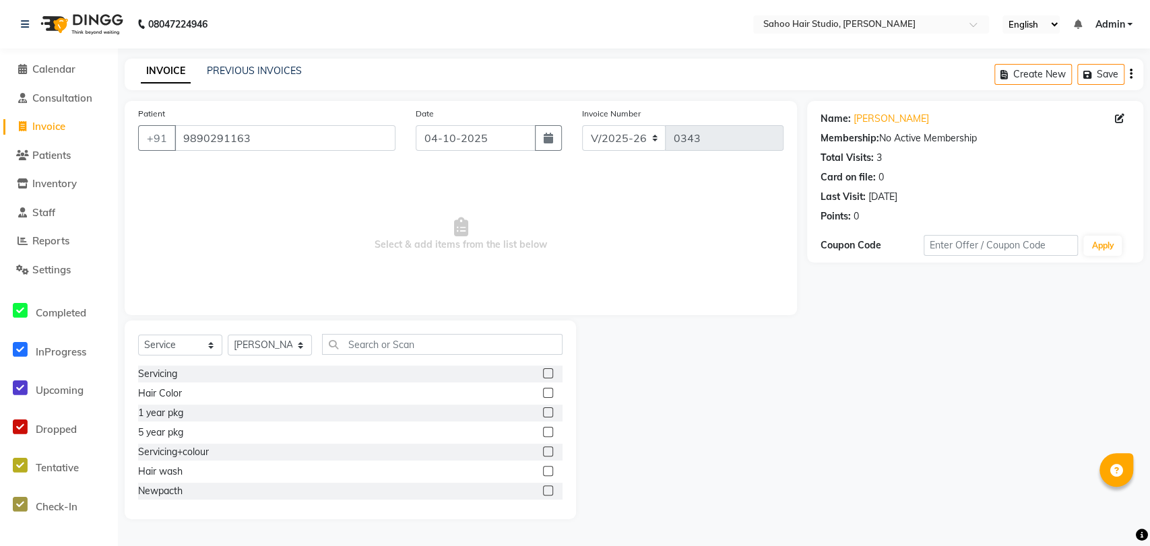
click at [543, 367] on div at bounding box center [553, 374] width 20 height 17
click at [543, 373] on label at bounding box center [548, 373] width 10 height 10
click at [543, 373] on input "checkbox" at bounding box center [547, 374] width 9 height 9
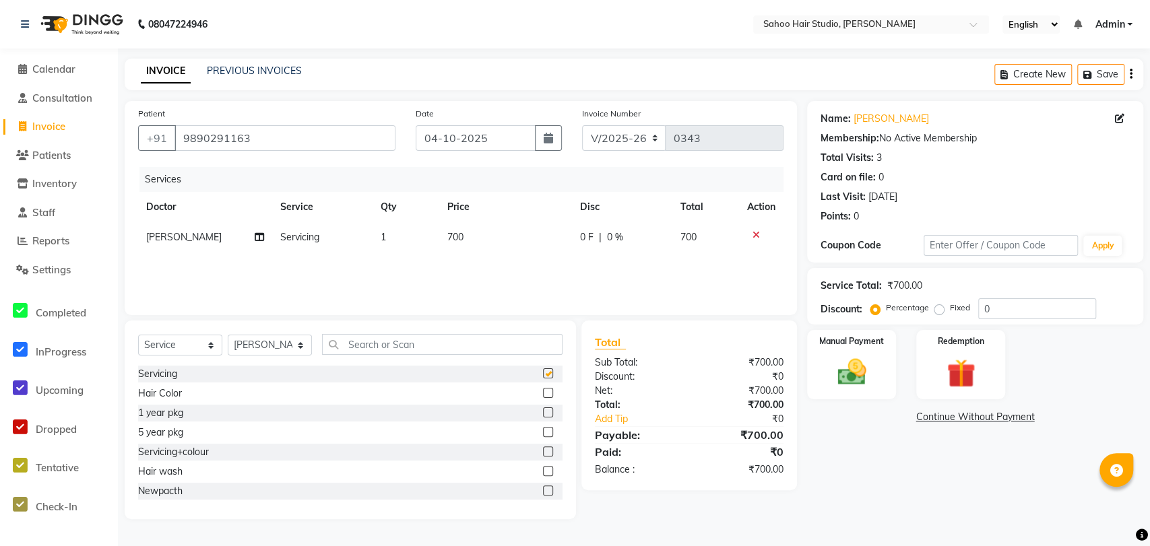
checkbox input "false"
click at [451, 232] on span "700" at bounding box center [455, 237] width 16 height 12
select select "82640"
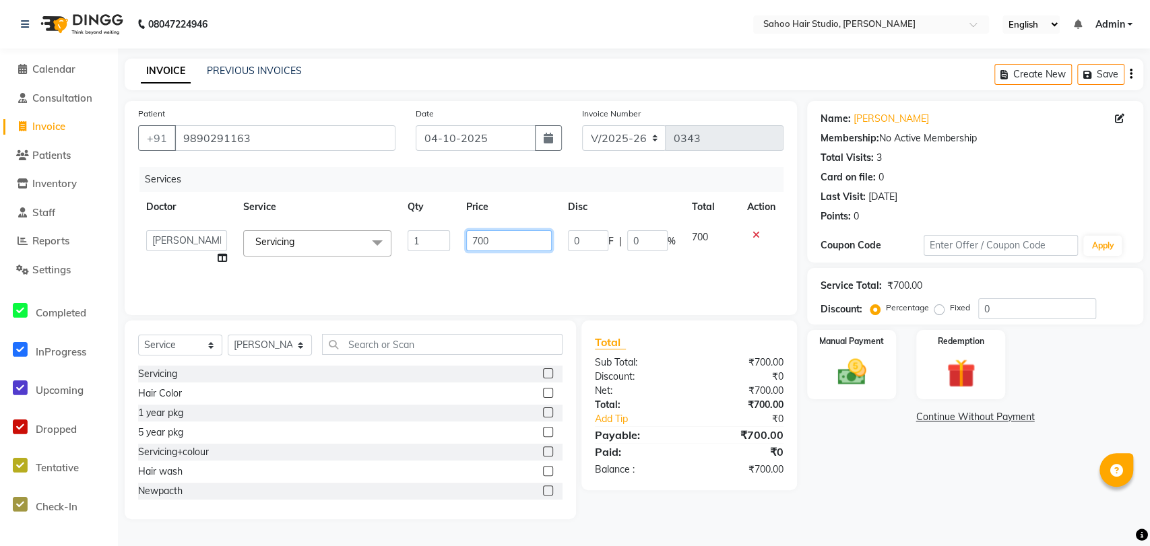
click at [478, 237] on input "700" at bounding box center [509, 240] width 86 height 21
type input "600"
click at [858, 364] on img at bounding box center [851, 372] width 49 height 34
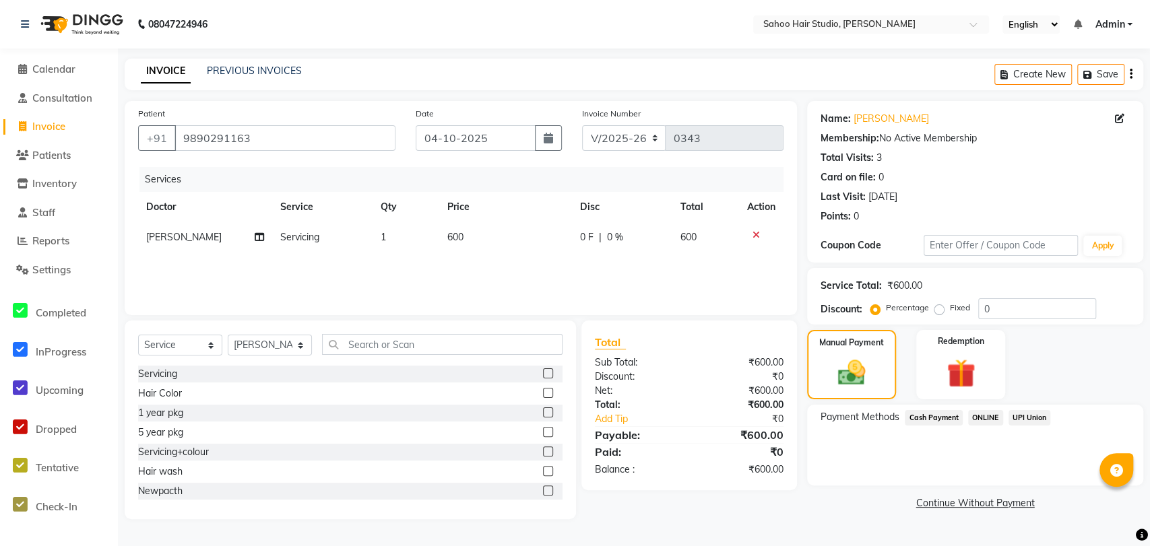
click at [979, 414] on span "ONLINE" at bounding box center [985, 417] width 35 height 15
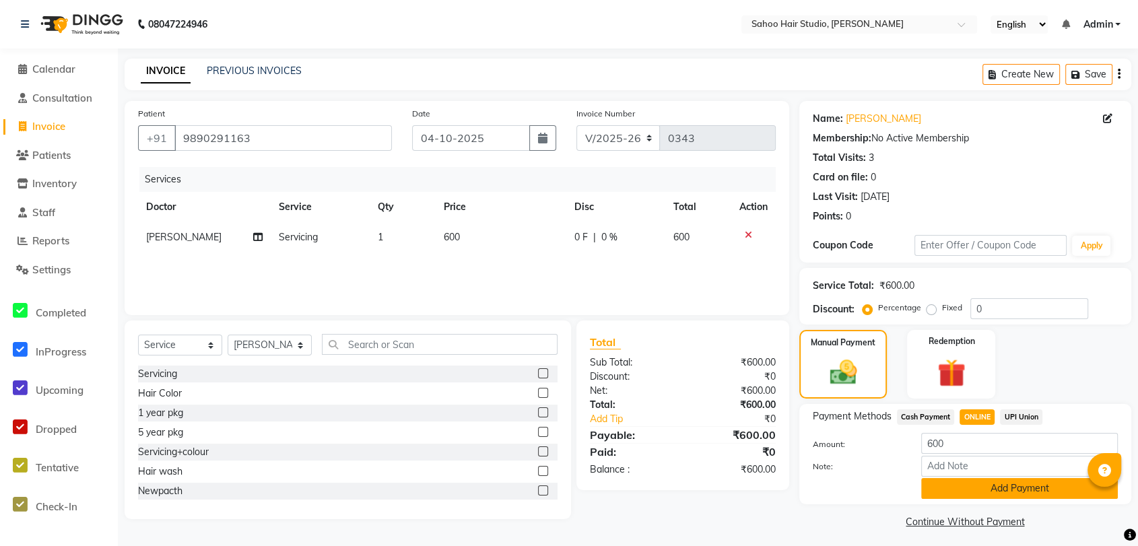
click at [987, 484] on button "Add Payment" at bounding box center [1020, 488] width 197 height 21
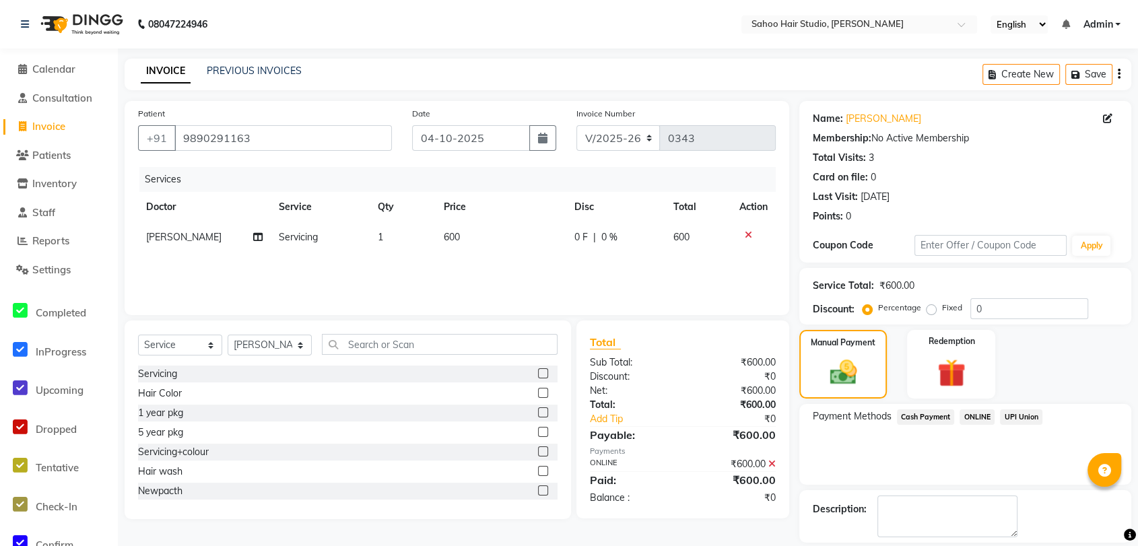
scroll to position [62, 0]
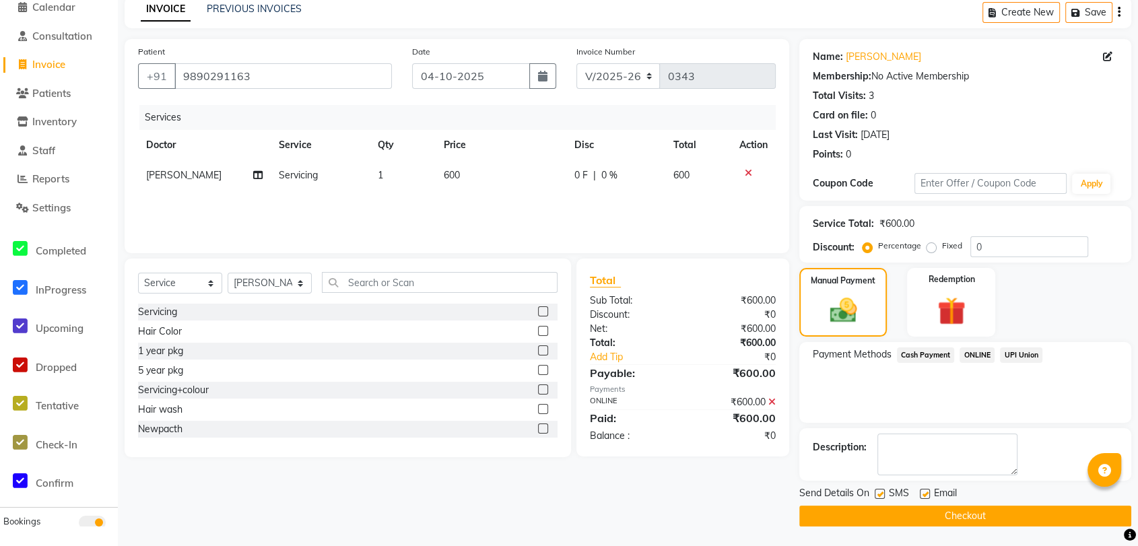
click at [881, 492] on label at bounding box center [880, 494] width 10 height 10
click at [881, 492] on input "checkbox" at bounding box center [879, 494] width 9 height 9
checkbox input "false"
click at [920, 524] on button "Checkout" at bounding box center [966, 516] width 332 height 21
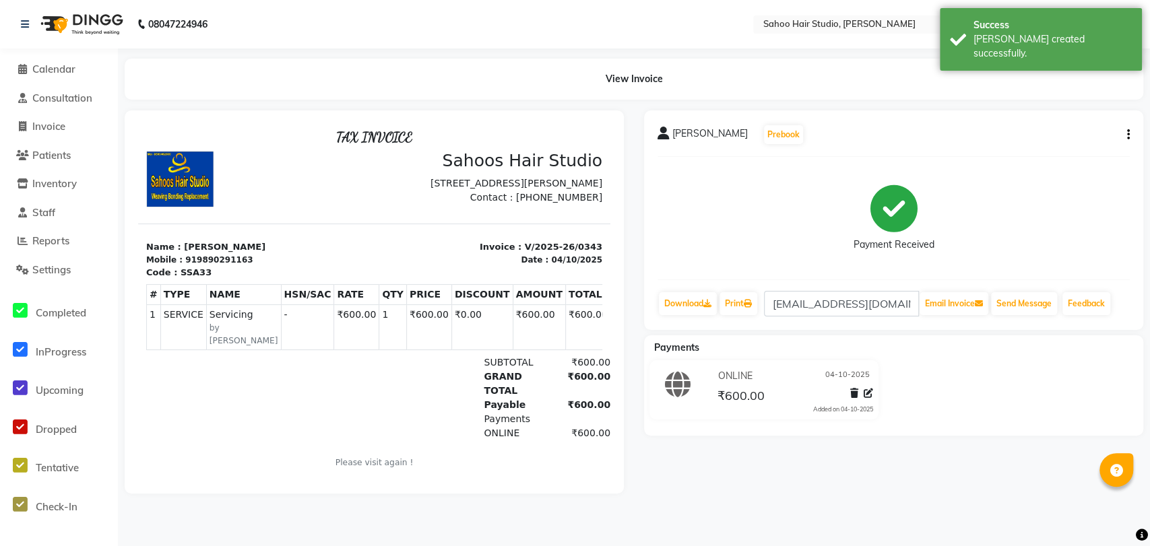
select select "service"
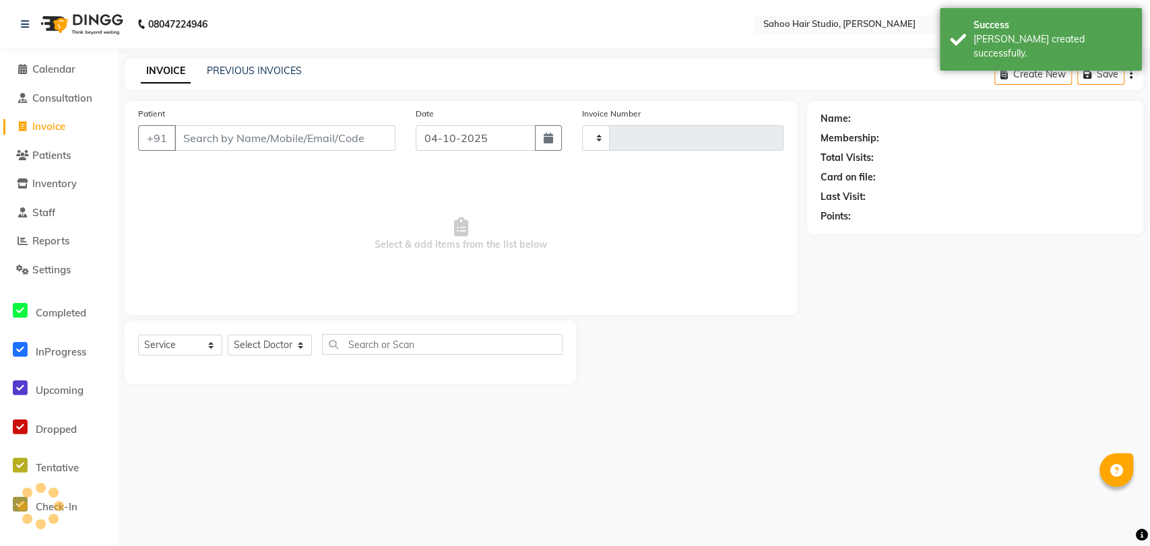
type input "0344"
select select "8465"
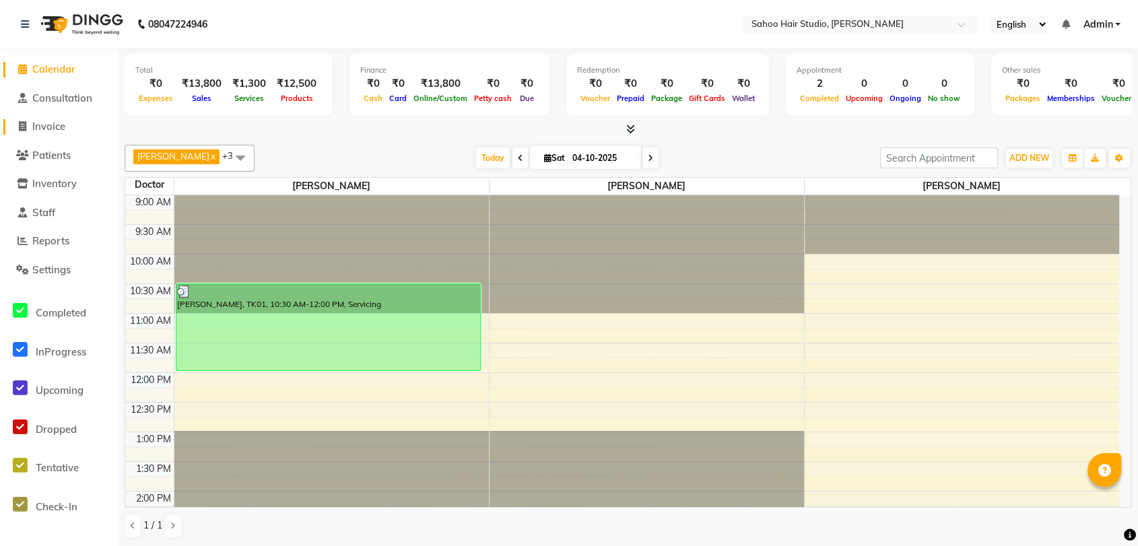
click at [69, 129] on link "Invoice" at bounding box center [58, 126] width 111 height 15
select select "8465"
select select "service"
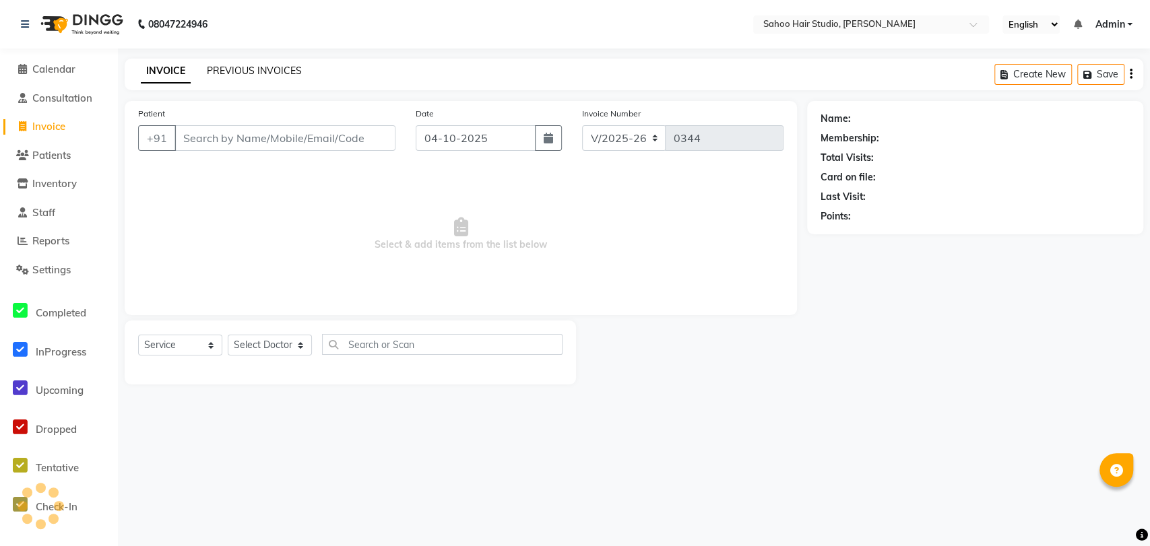
click at [247, 65] on link "PREVIOUS INVOICES" at bounding box center [254, 71] width 95 height 12
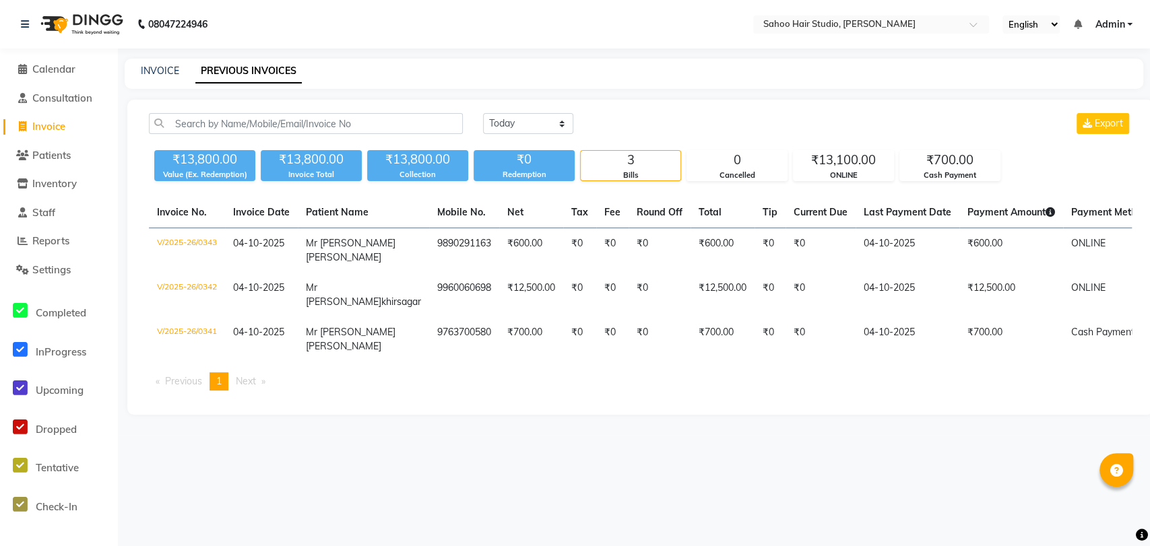
select select "8465"
select select "service"
